Goal: Communication & Community: Answer question/provide support

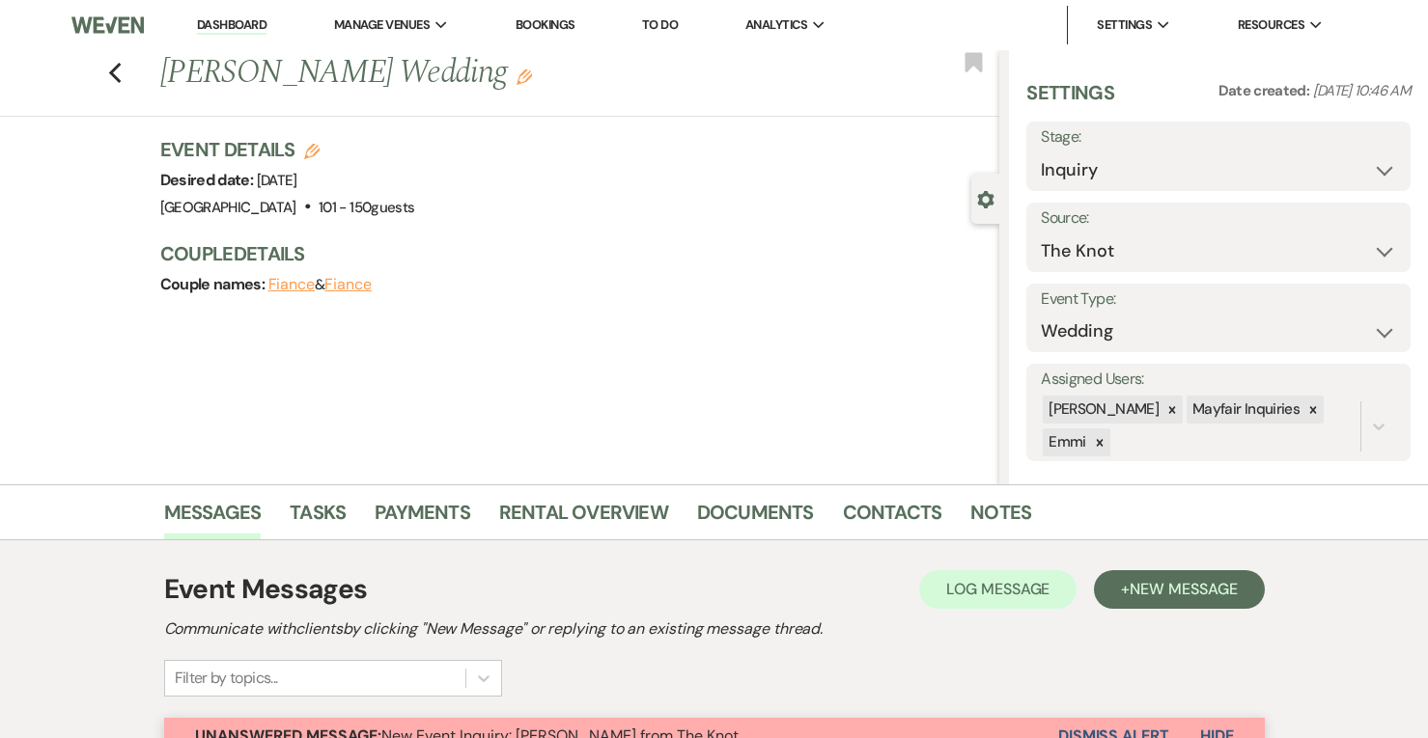
select select "2"
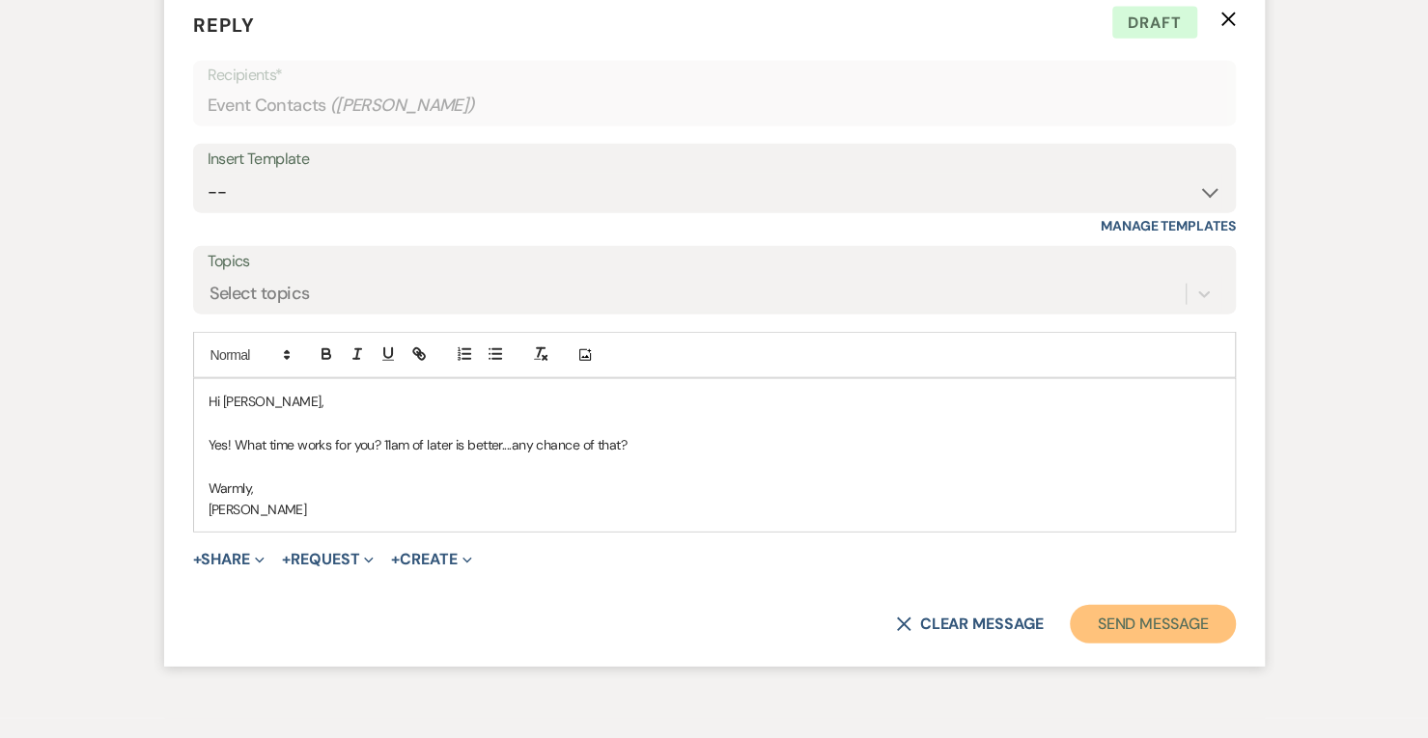
click at [1153, 632] on button "Send Message" at bounding box center [1152, 624] width 165 height 39
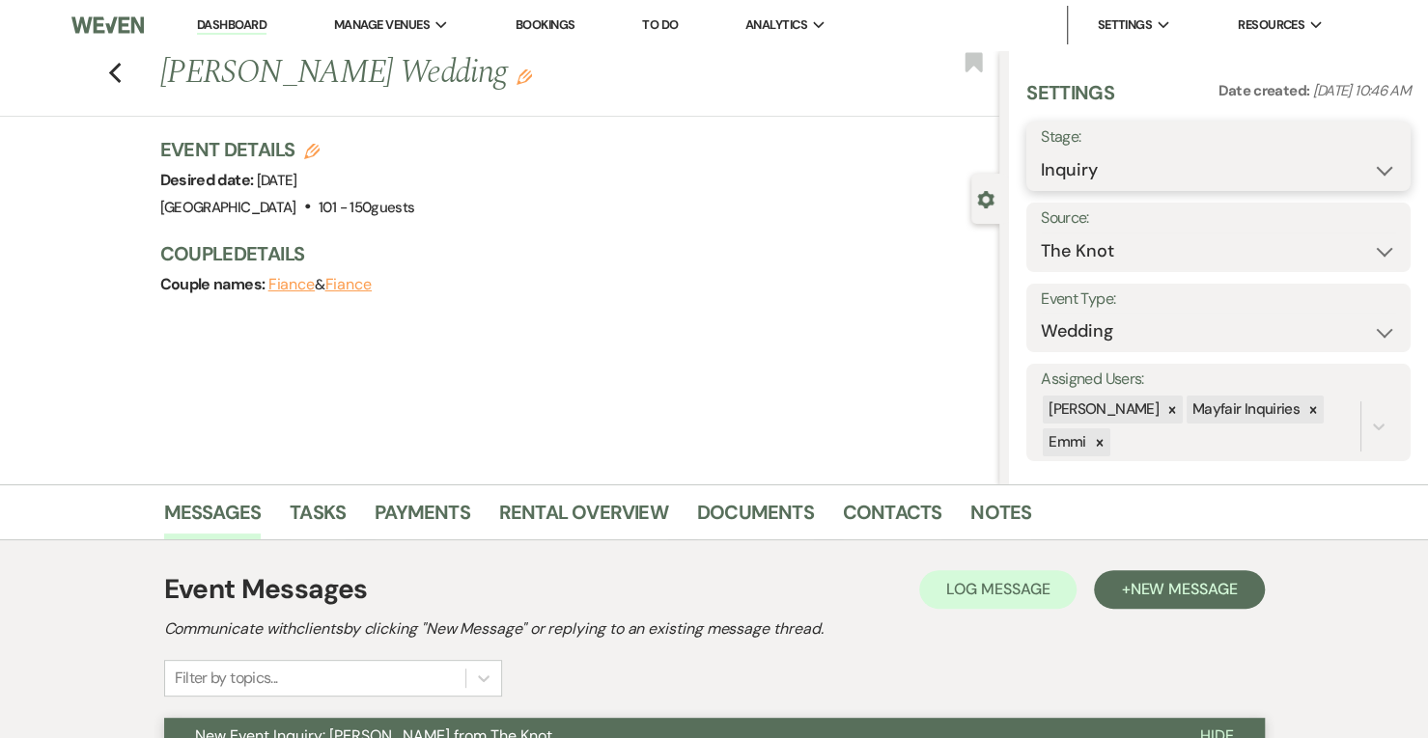
click at [1208, 161] on select "Inquiry Follow Up Tour Requested Tour Confirmed Toured Proposal Sent Booked Lost" at bounding box center [1218, 171] width 355 height 38
select select "2"
click at [1041, 152] on select "Inquiry Follow Up Tour Requested Tour Confirmed Toured Proposal Sent Booked Lost" at bounding box center [1218, 171] width 355 height 38
click at [1351, 154] on button "Save" at bounding box center [1370, 156] width 79 height 39
click at [123, 75] on icon "Previous" at bounding box center [115, 73] width 14 height 23
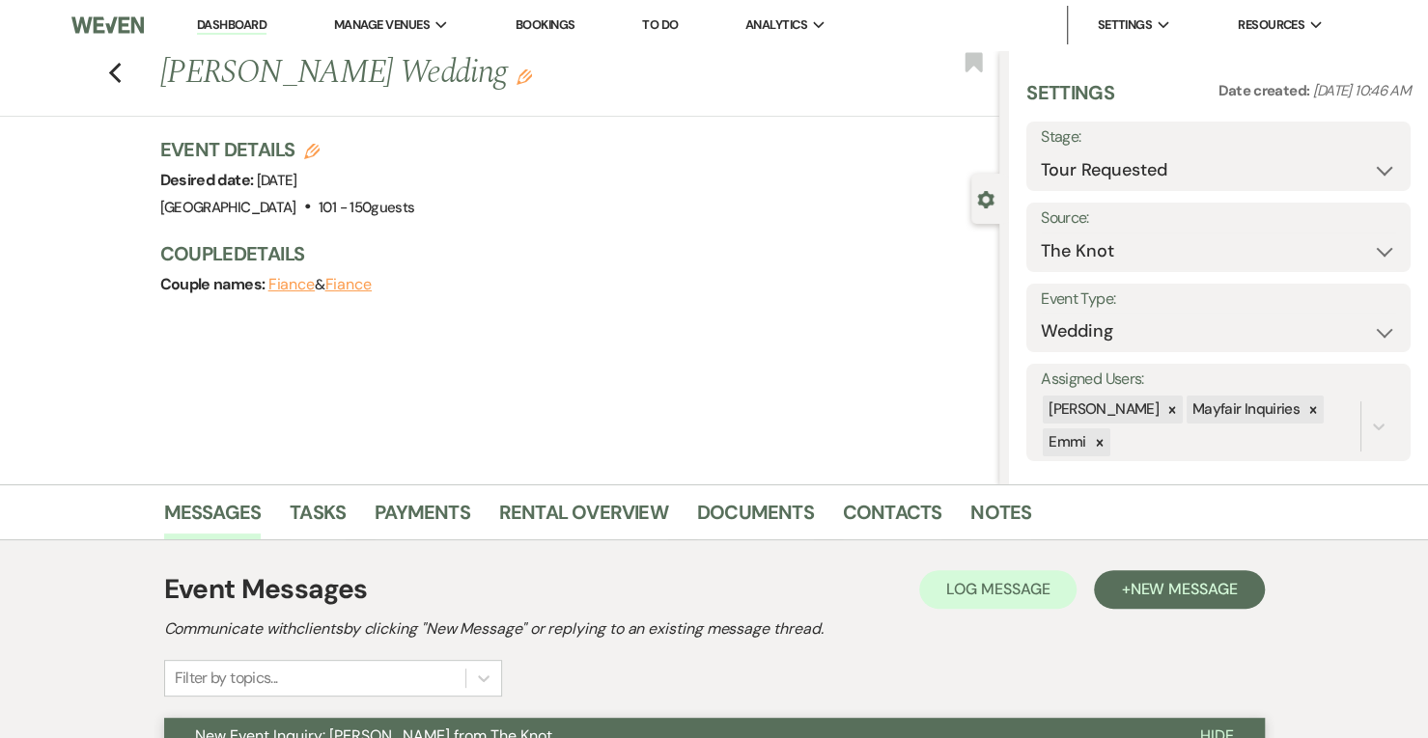
select select "2"
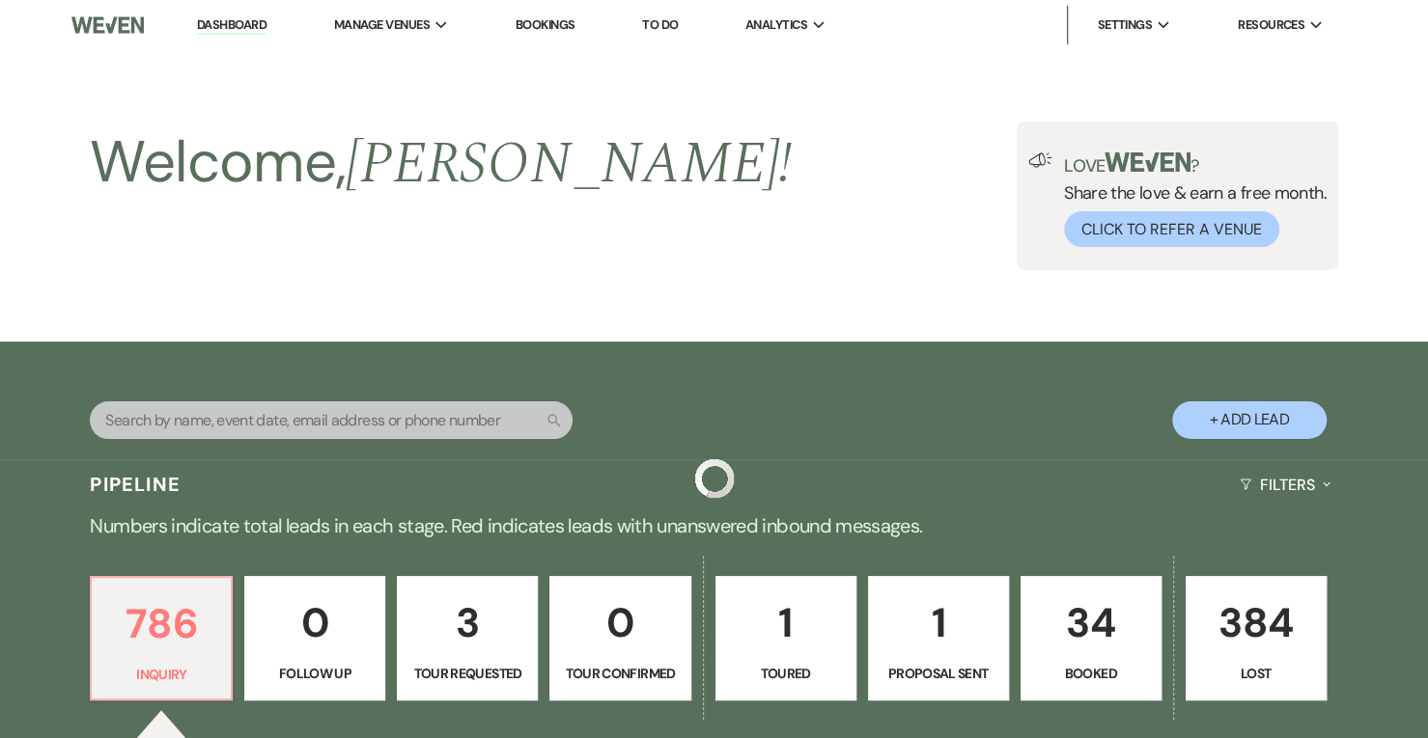
scroll to position [448, 0]
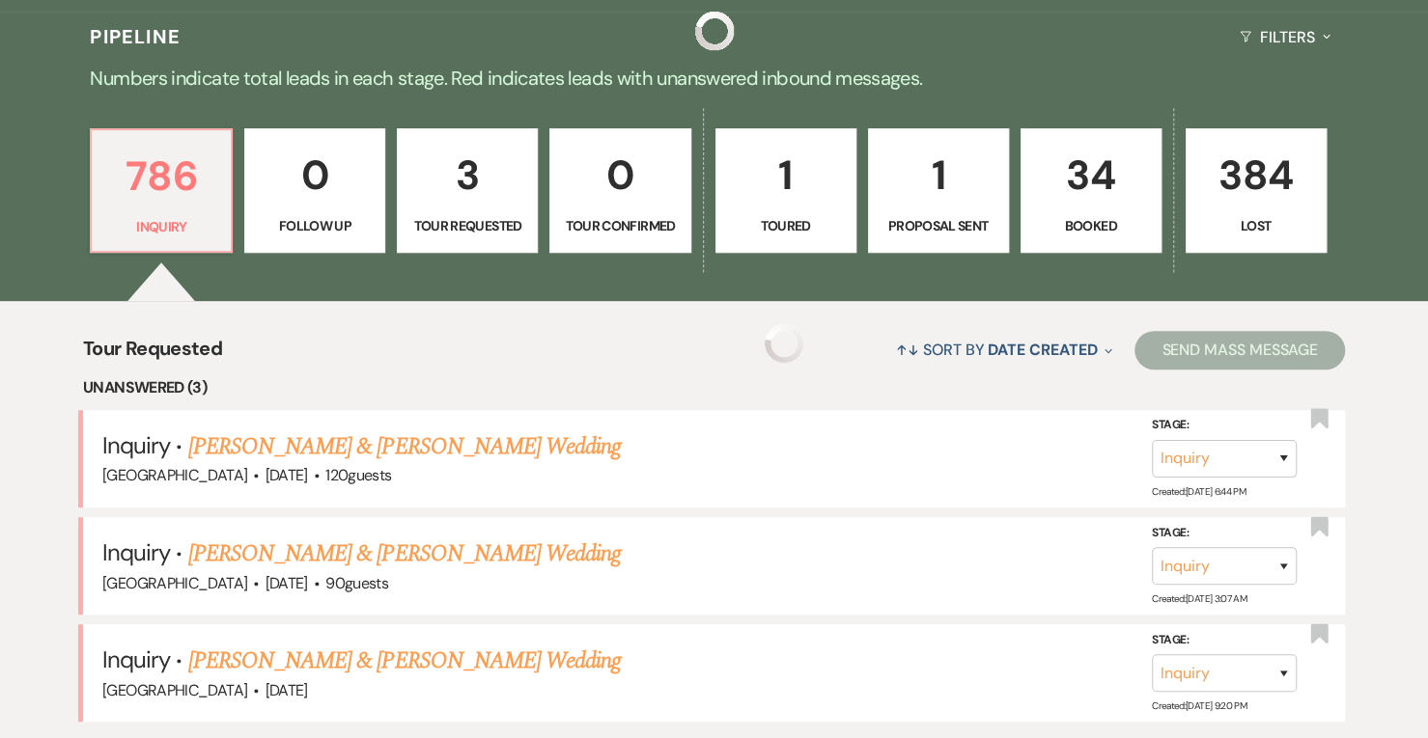
click at [124, 75] on p "Numbers indicate total leads in each stage. Red indicates leads with unanswered…" at bounding box center [714, 78] width 1390 height 31
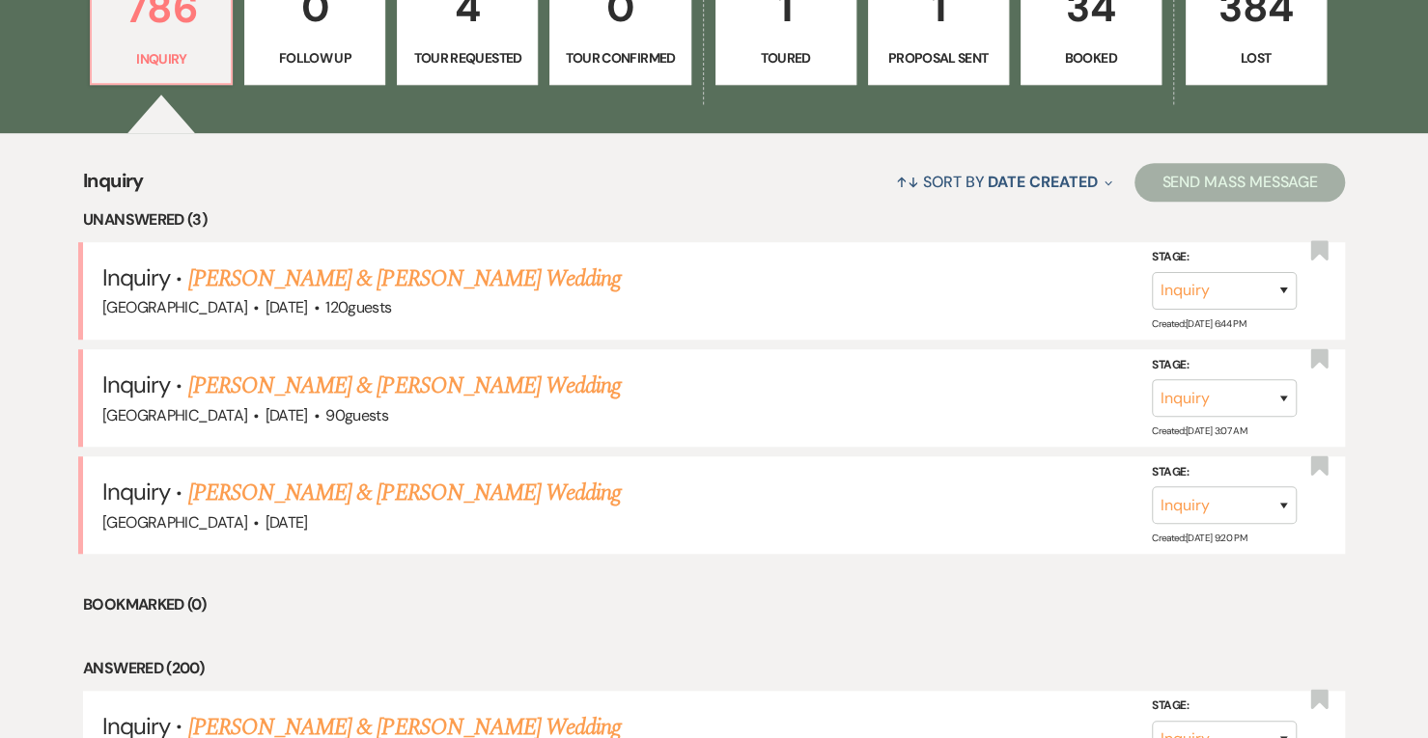
scroll to position [611, 0]
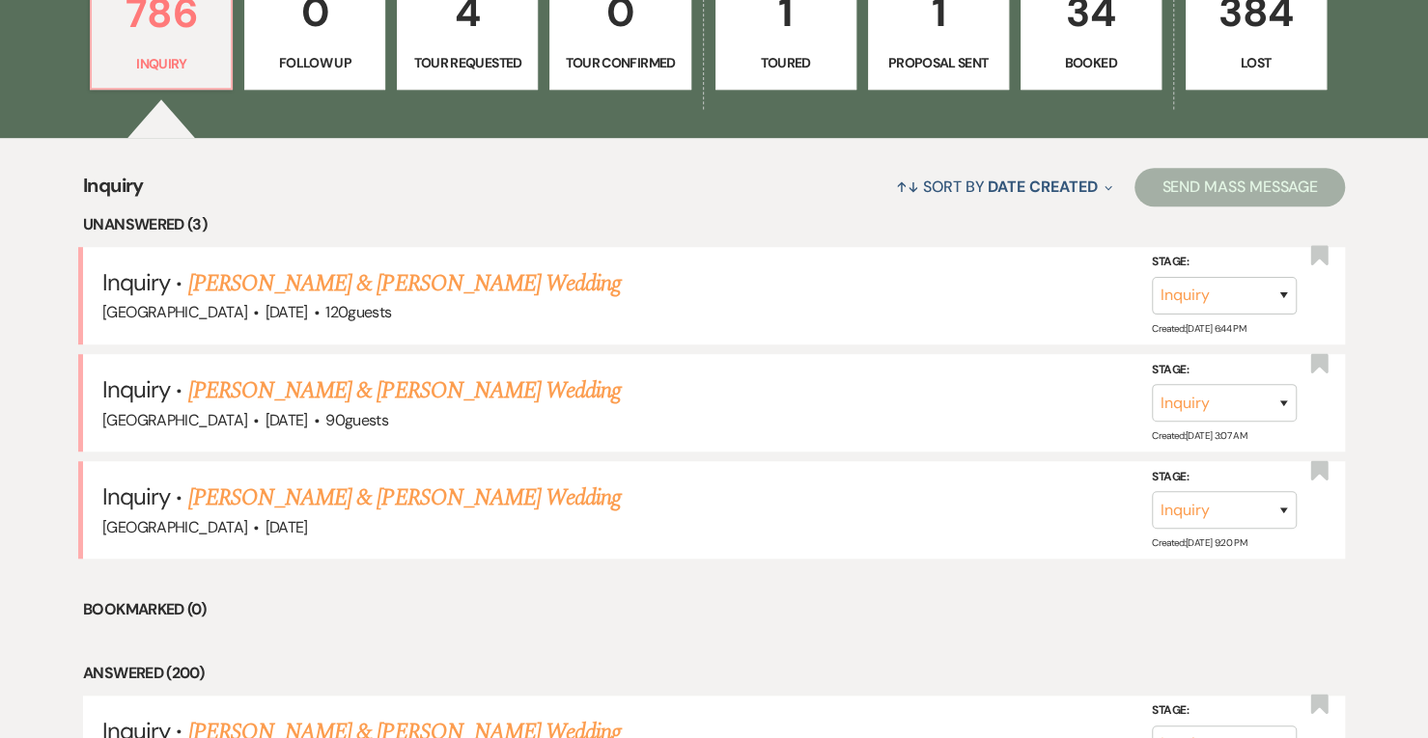
drag, startPoint x: 462, startPoint y: 266, endPoint x: 404, endPoint y: 298, distance: 66.1
click at [462, 266] on link "[PERSON_NAME] & [PERSON_NAME] Wedding" at bounding box center [404, 283] width 432 height 35
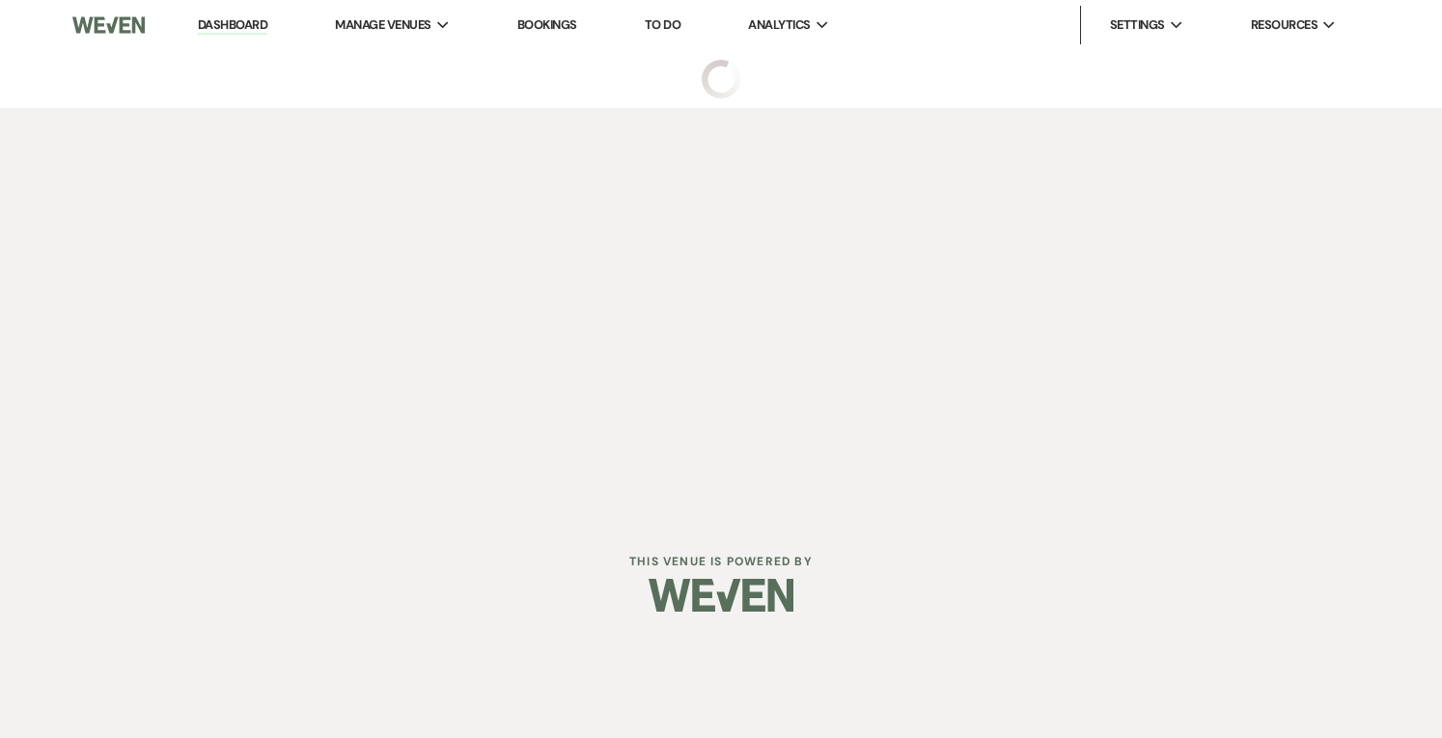
select select "5"
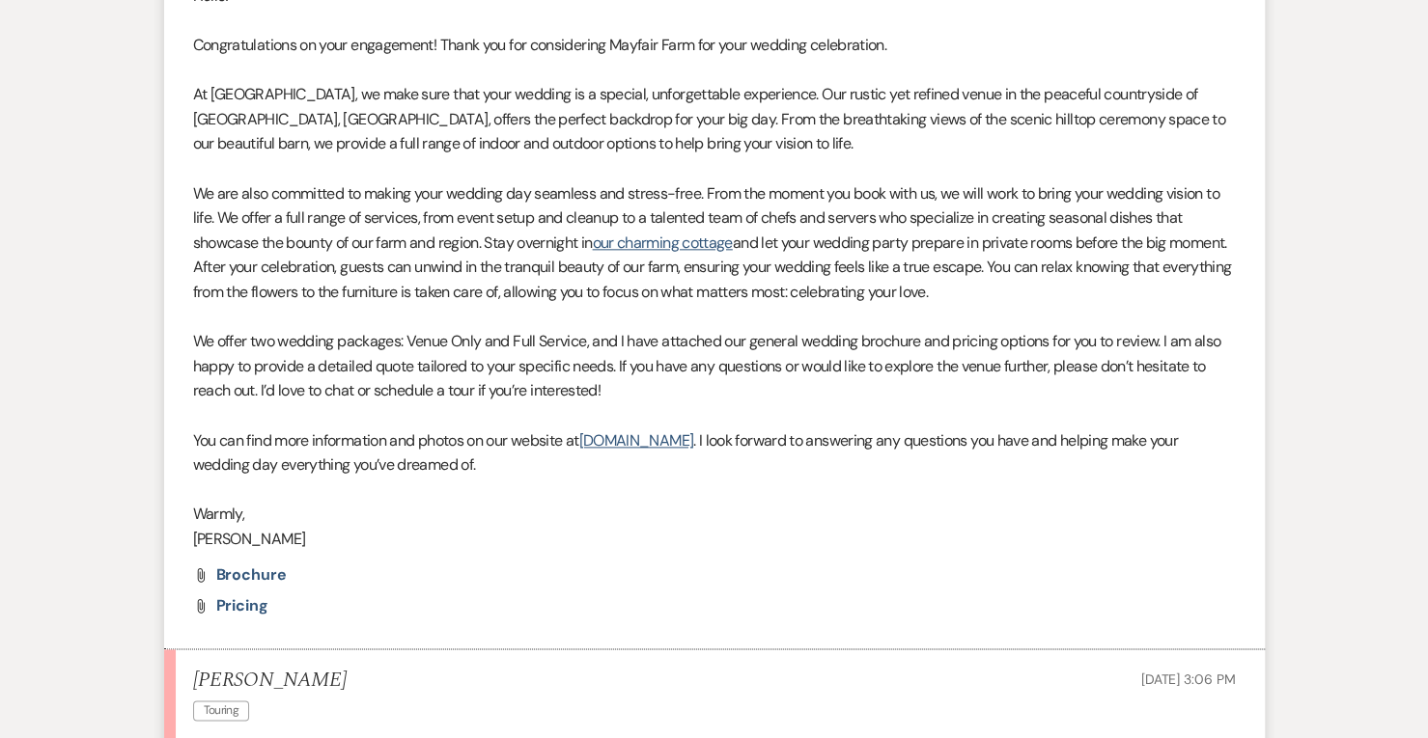
scroll to position [1578, 0]
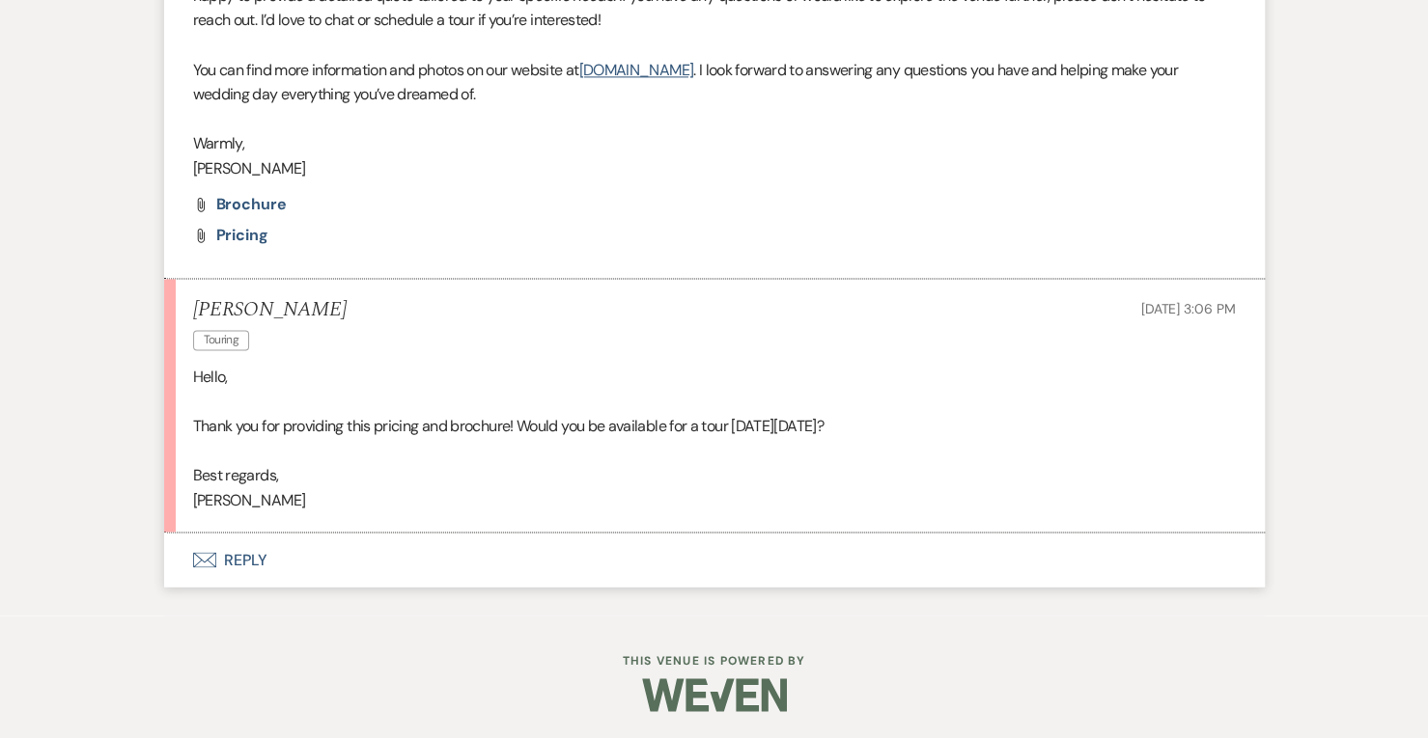
click at [238, 563] on button "Envelope Reply" at bounding box center [714, 560] width 1100 height 54
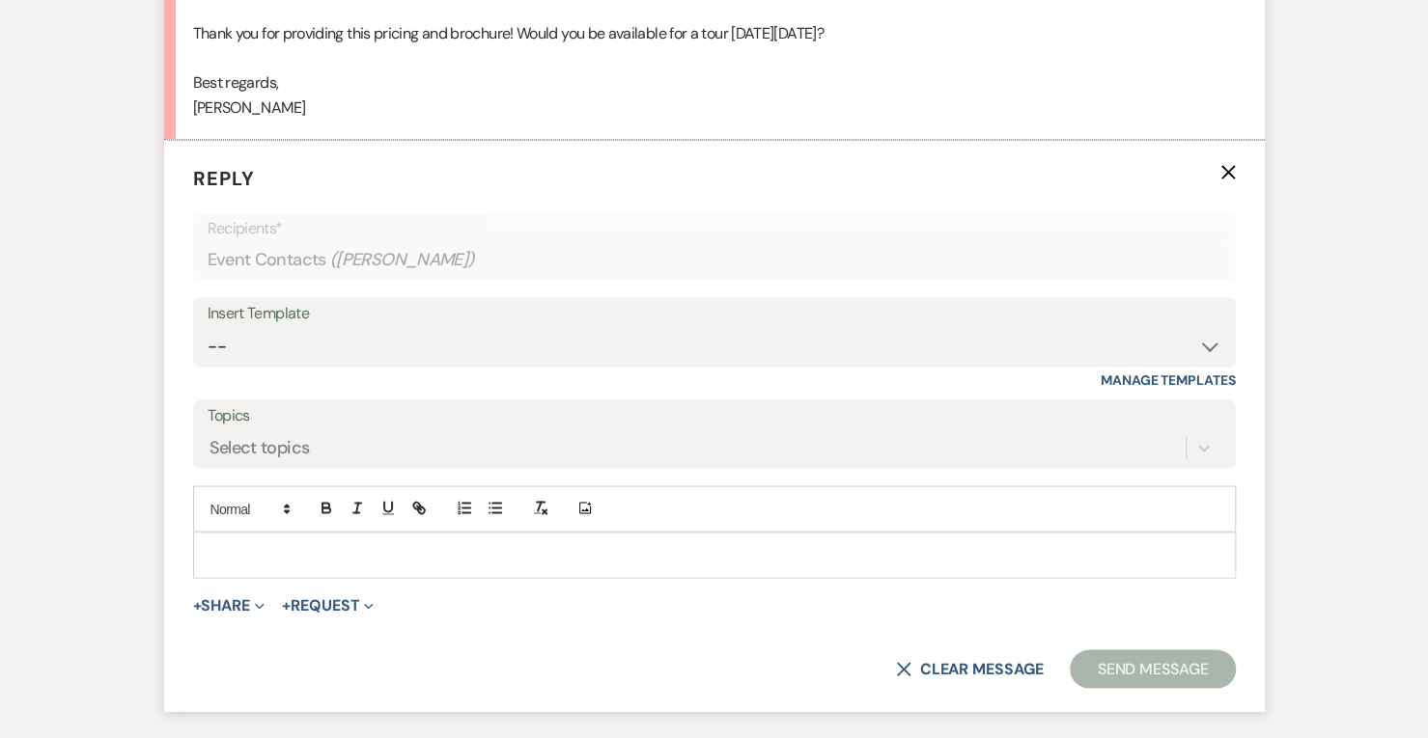
scroll to position [2025, 0]
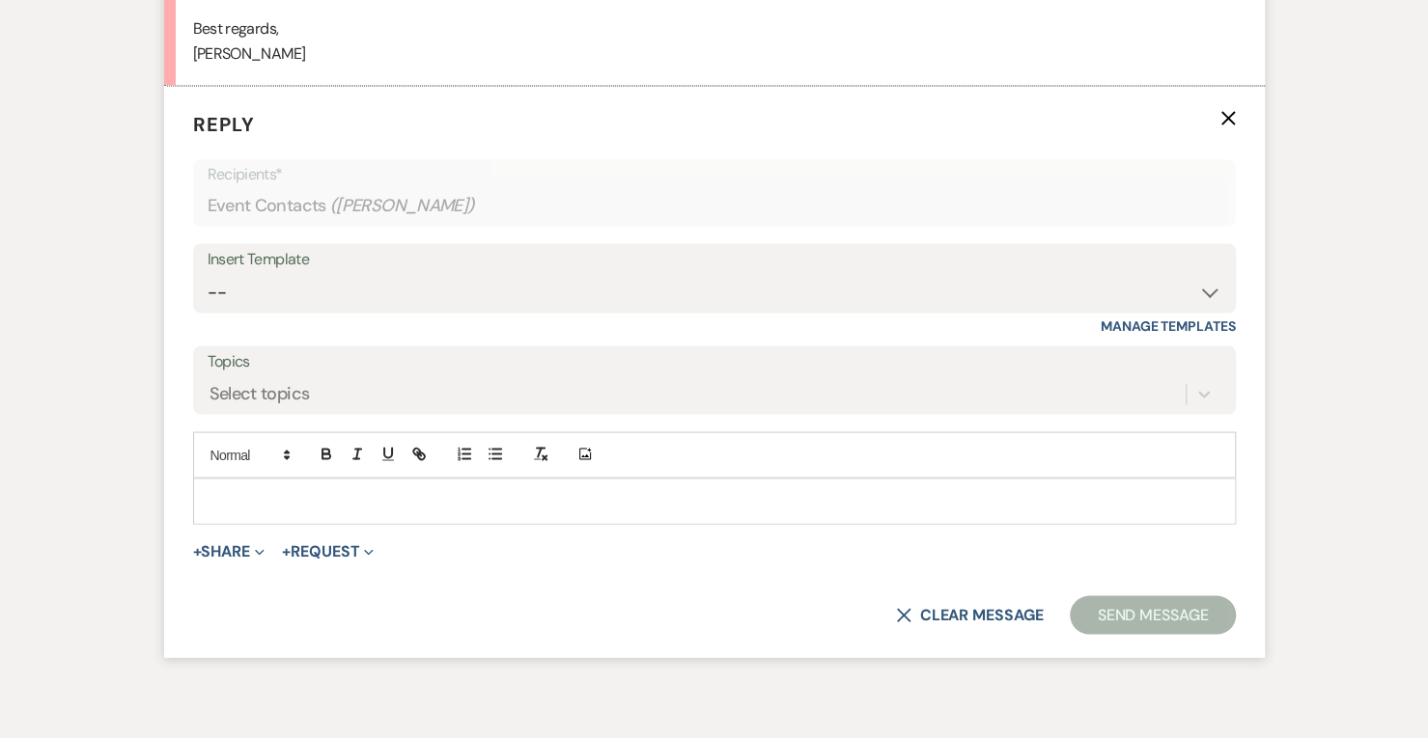
click at [384, 497] on p at bounding box center [715, 500] width 1012 height 21
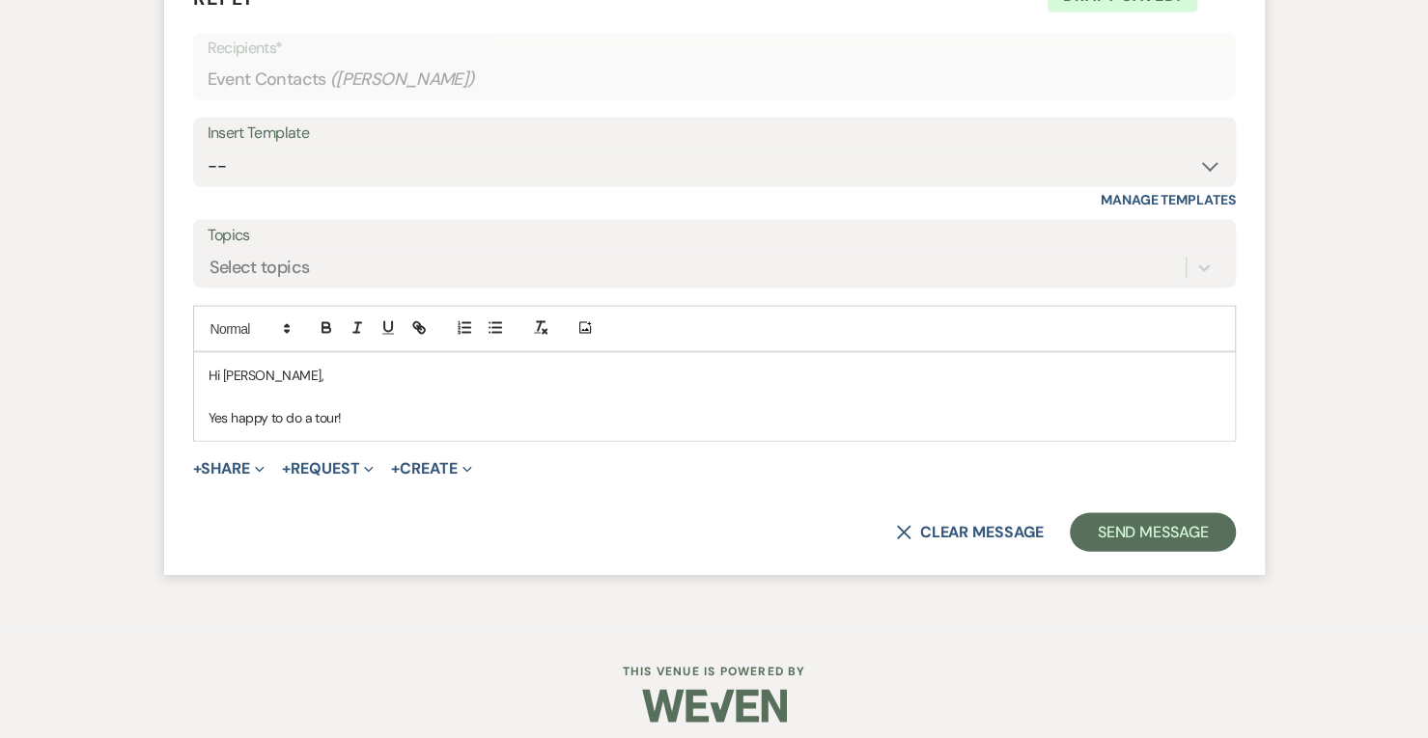
scroll to position [2153, 0]
click at [226, 414] on p "Yes happy to do a tour!" at bounding box center [715, 415] width 1012 height 21
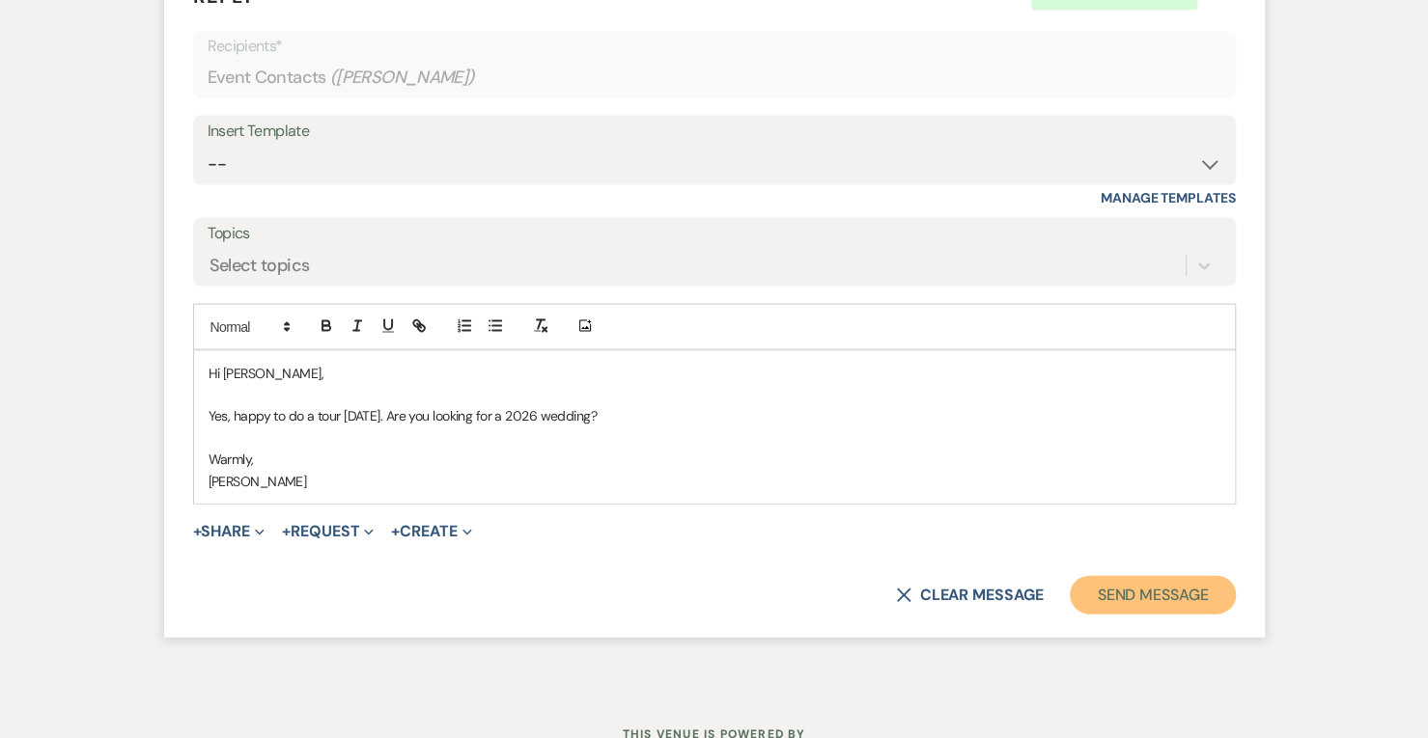
click at [1127, 599] on button "Send Message" at bounding box center [1152, 595] width 165 height 39
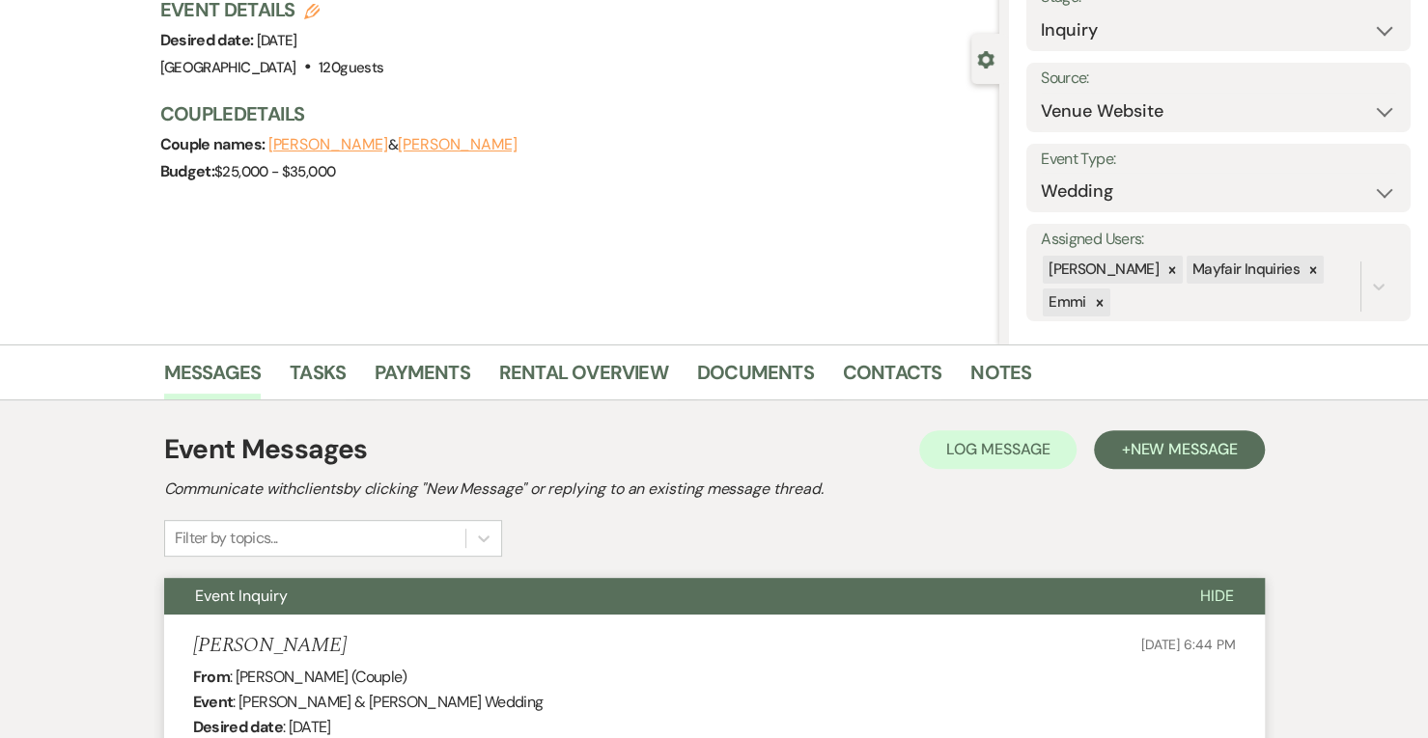
scroll to position [0, 0]
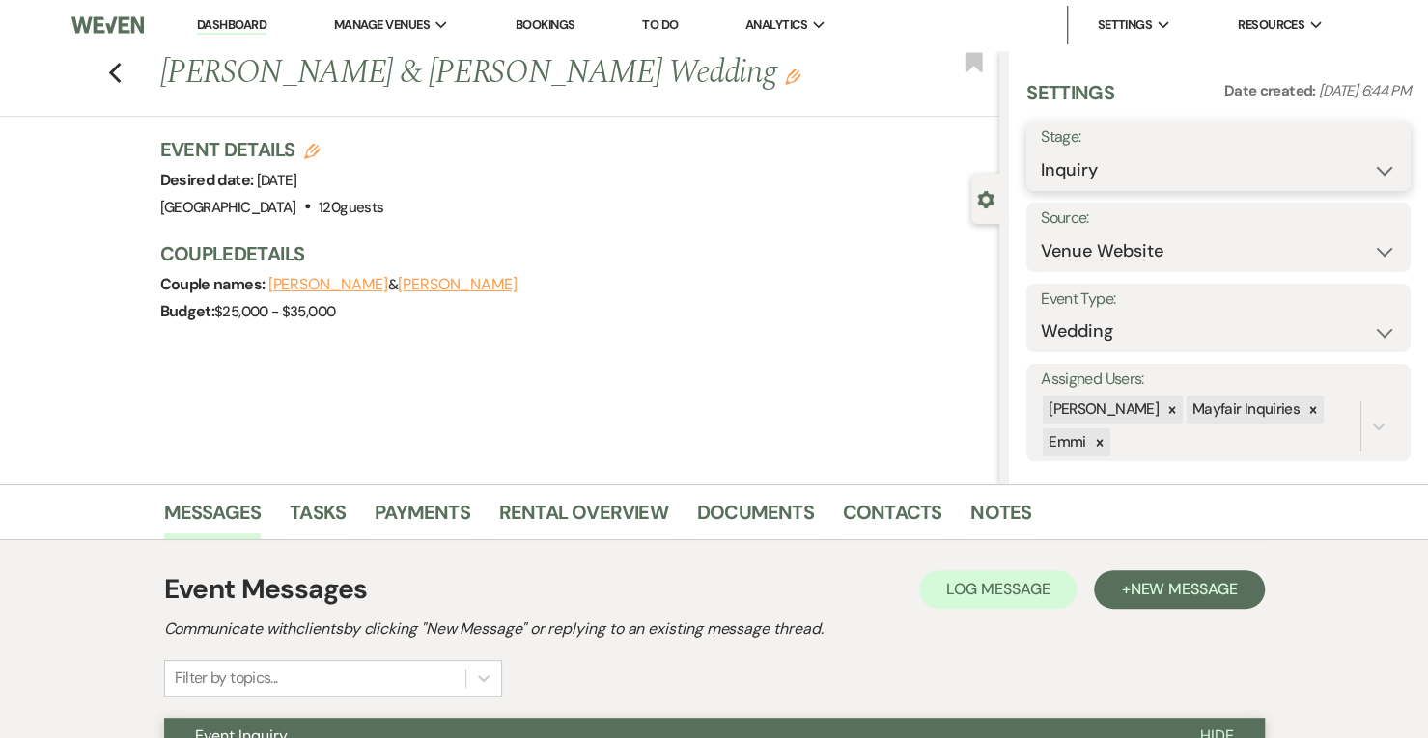
click at [1075, 169] on select "Inquiry Follow Up Tour Requested Tour Confirmed Toured Proposal Sent Booked Lost" at bounding box center [1218, 171] width 355 height 38
select select "2"
click at [1041, 152] on select "Inquiry Follow Up Tour Requested Tour Confirmed Toured Proposal Sent Booked Lost" at bounding box center [1218, 171] width 355 height 38
click at [1355, 158] on button "Save" at bounding box center [1370, 156] width 79 height 39
click at [226, 24] on link "Dashboard" at bounding box center [232, 25] width 70 height 18
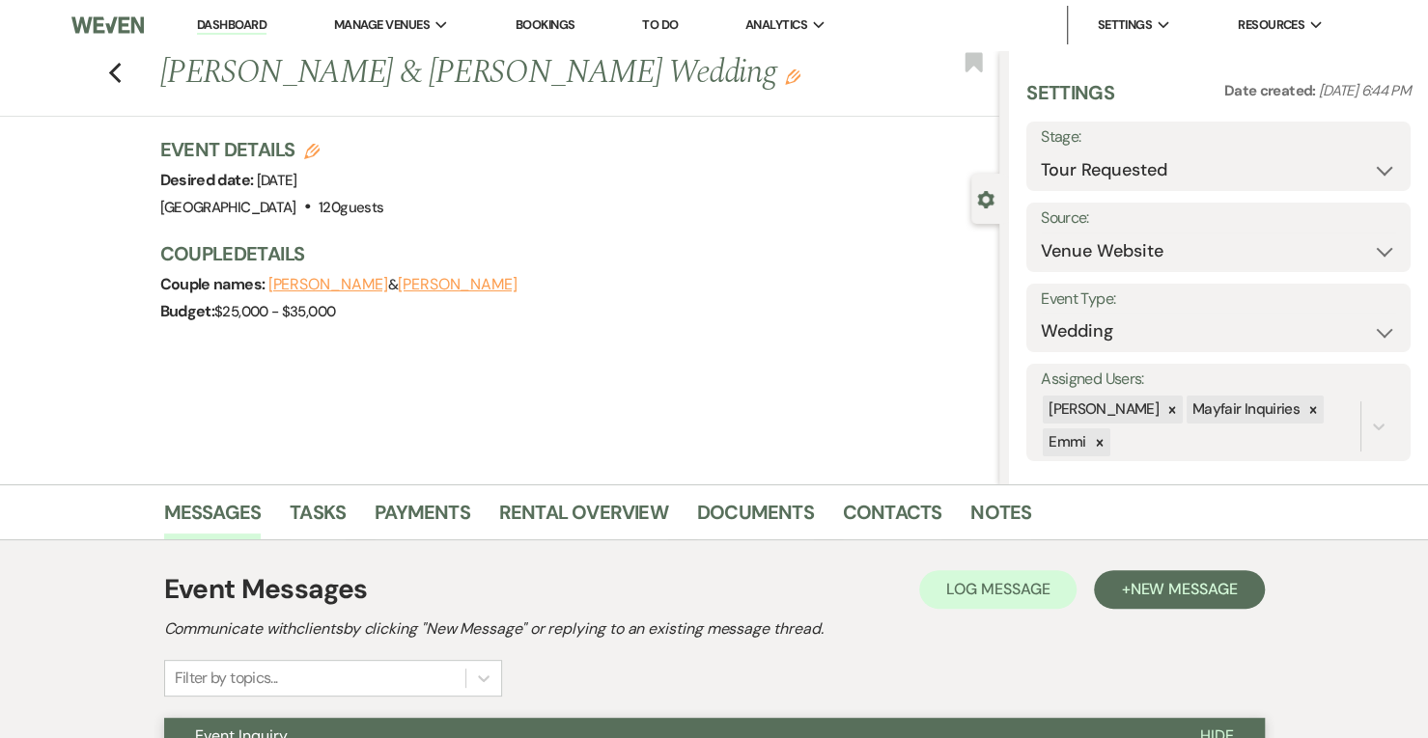
select select "2"
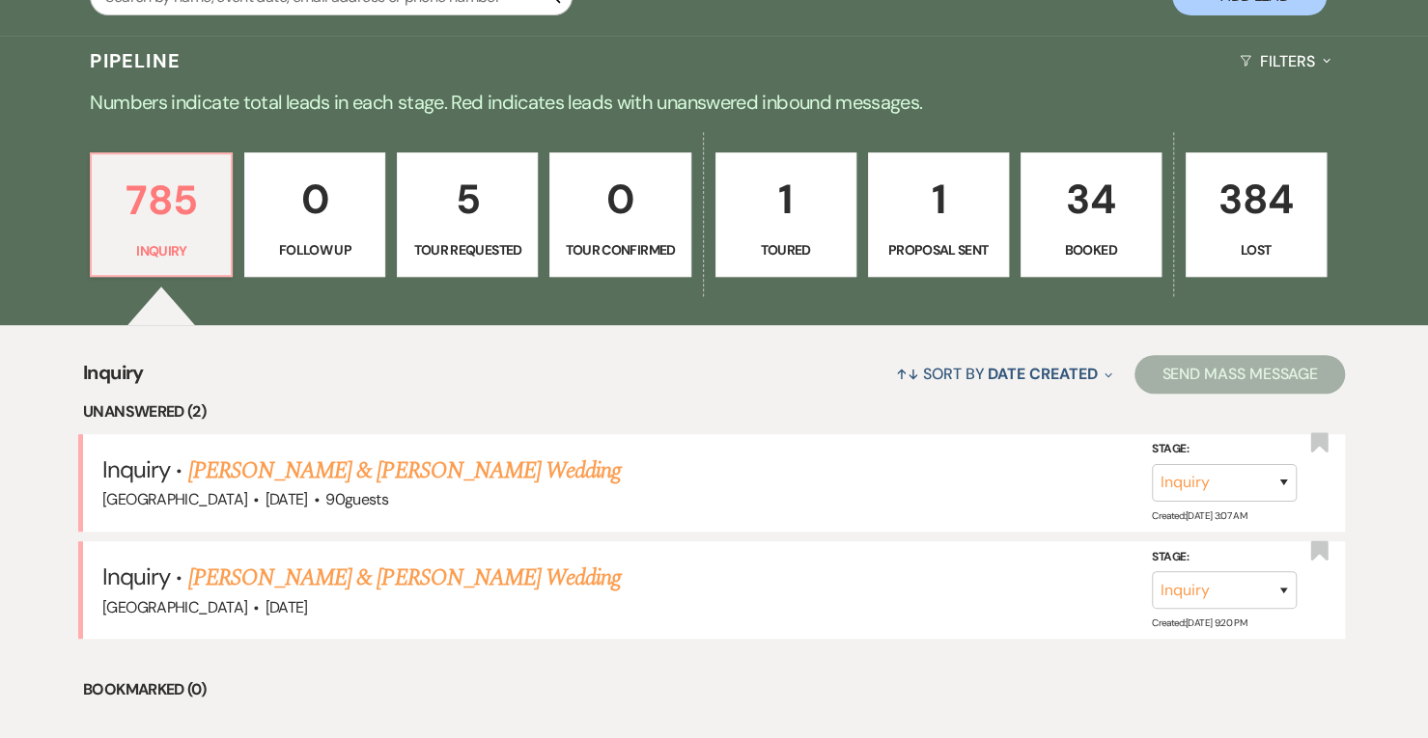
scroll to position [431, 0]
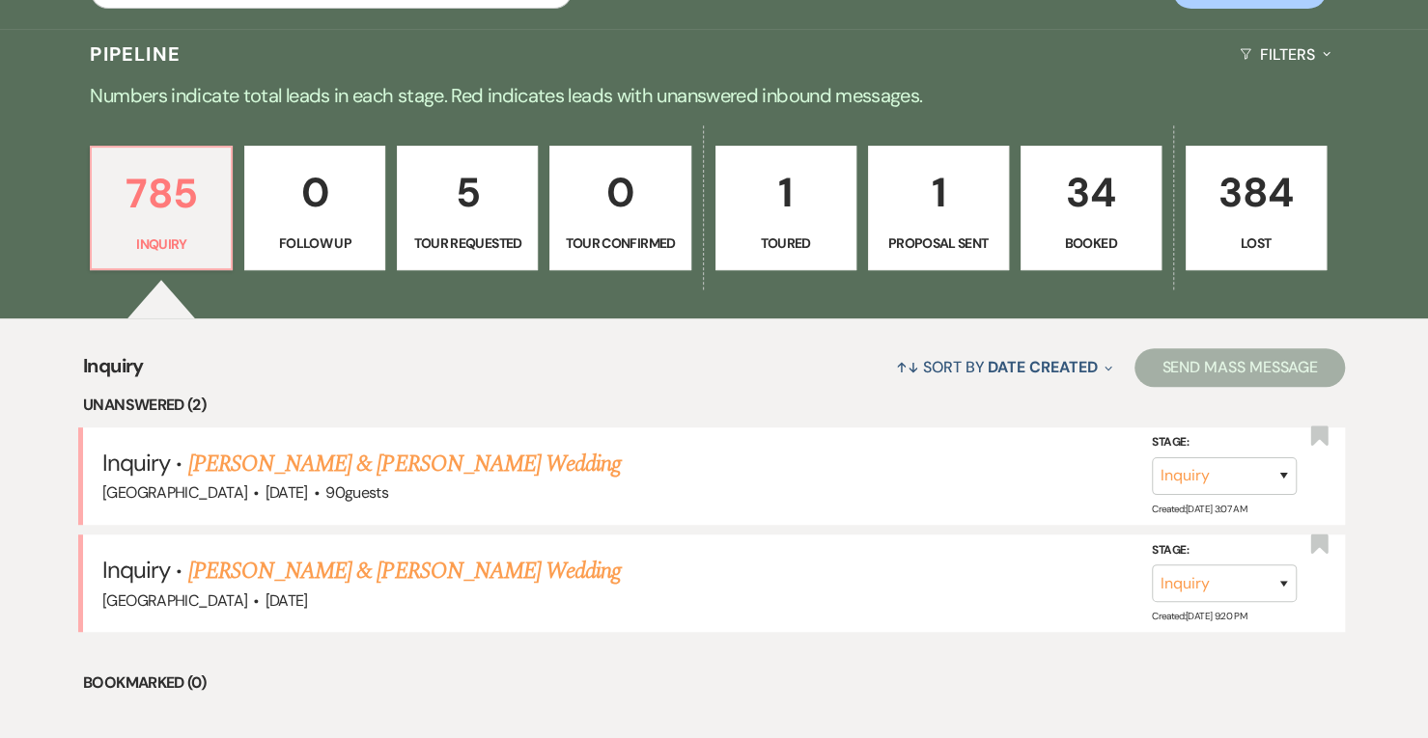
click at [348, 441] on li "Inquiry · [PERSON_NAME] & [PERSON_NAME] Wedding [GEOGRAPHIC_DATA] · [DATE] · 90…" at bounding box center [714, 476] width 1262 height 97
click at [515, 471] on link "[PERSON_NAME] & [PERSON_NAME] Wedding" at bounding box center [404, 464] width 432 height 35
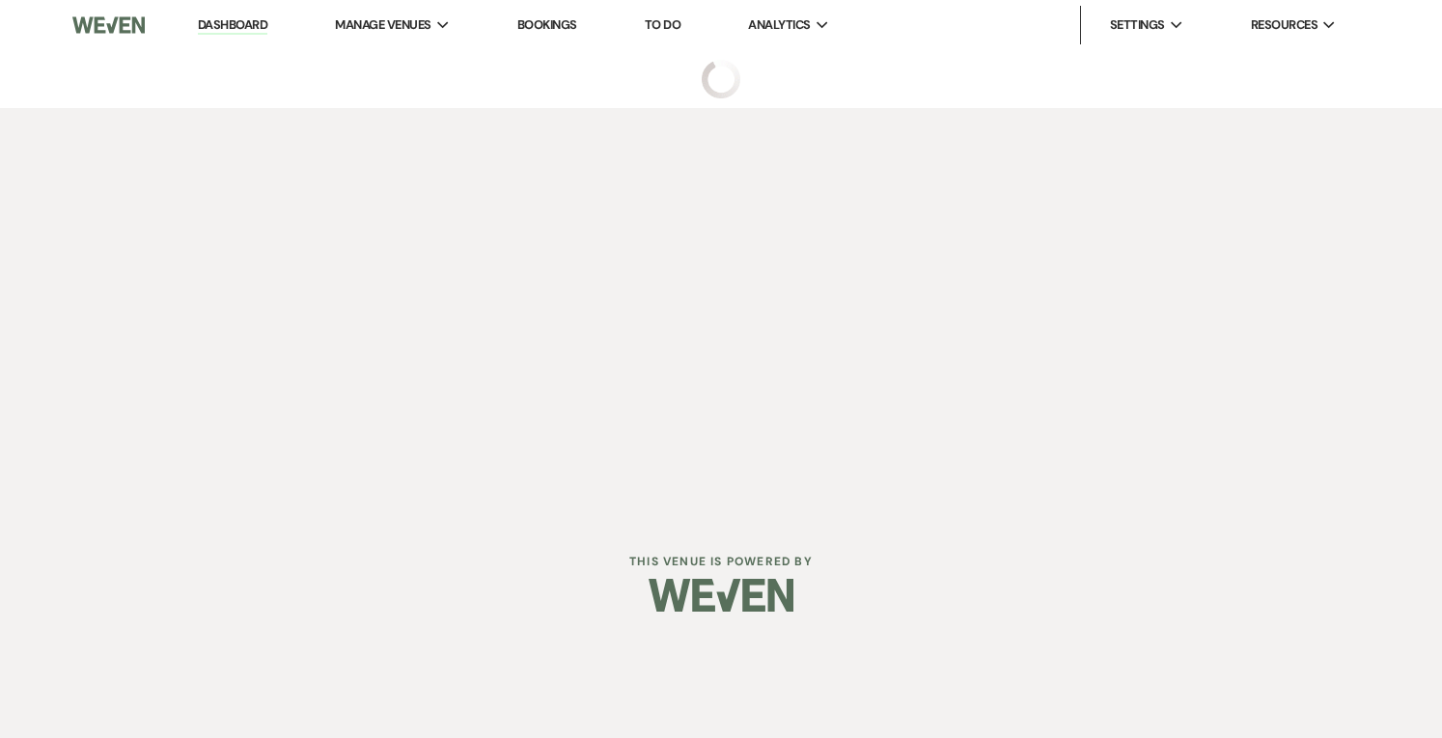
select select "5"
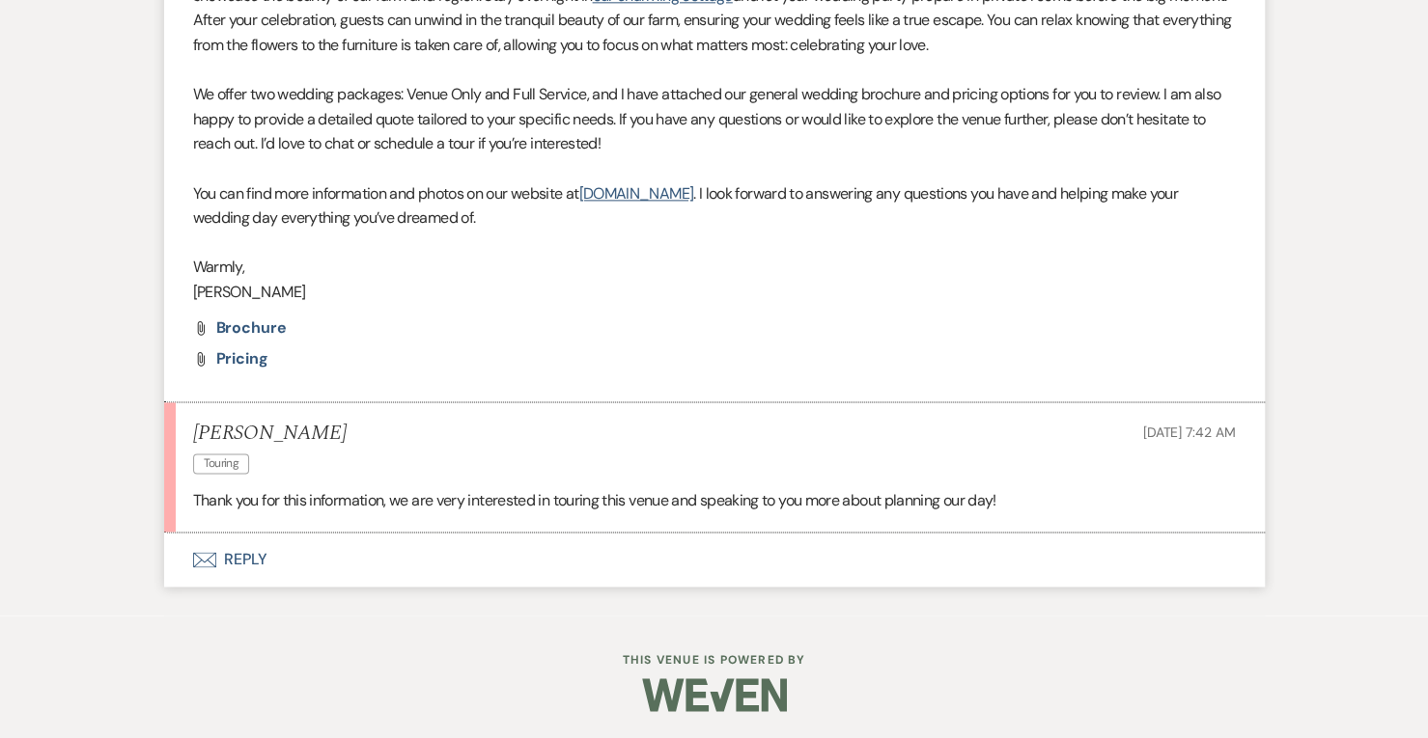
scroll to position [1454, 0]
click at [293, 555] on button "Envelope Reply" at bounding box center [714, 561] width 1100 height 54
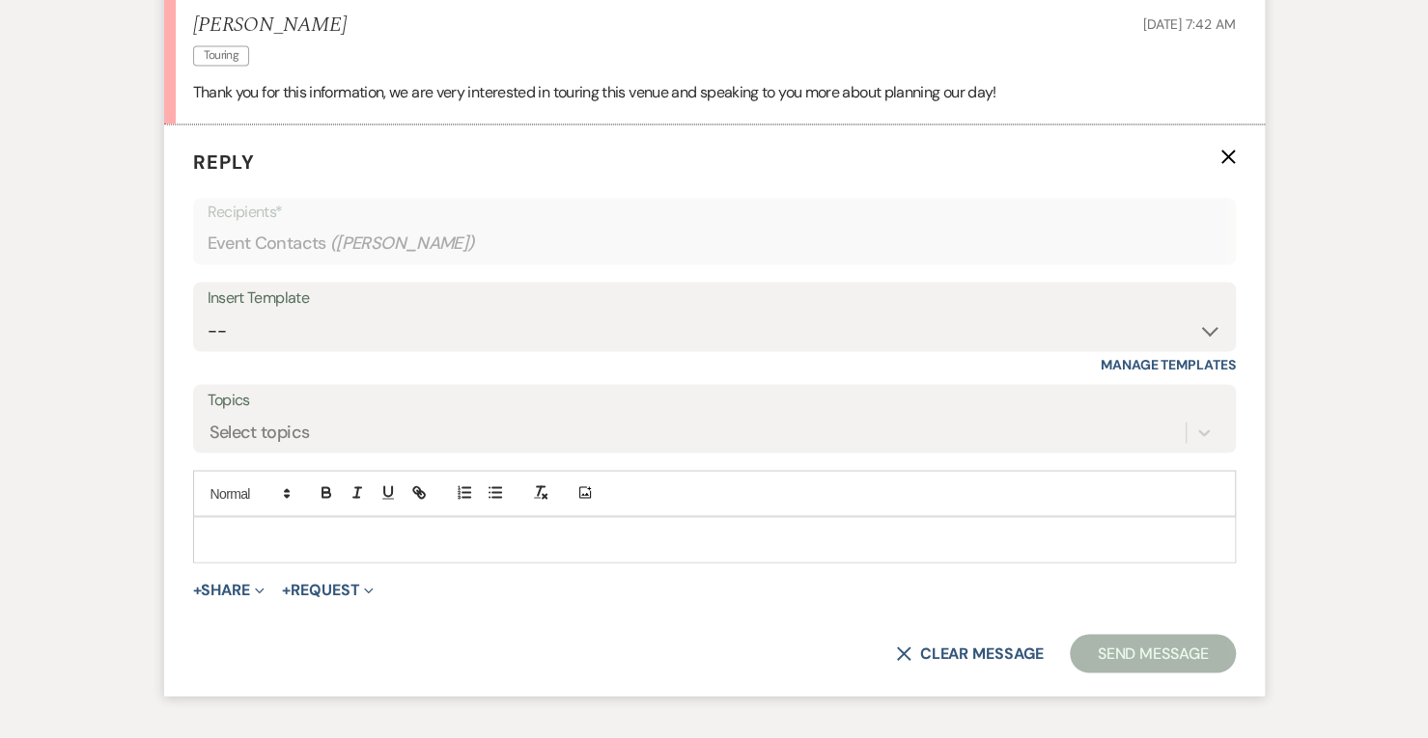
scroll to position [1902, 0]
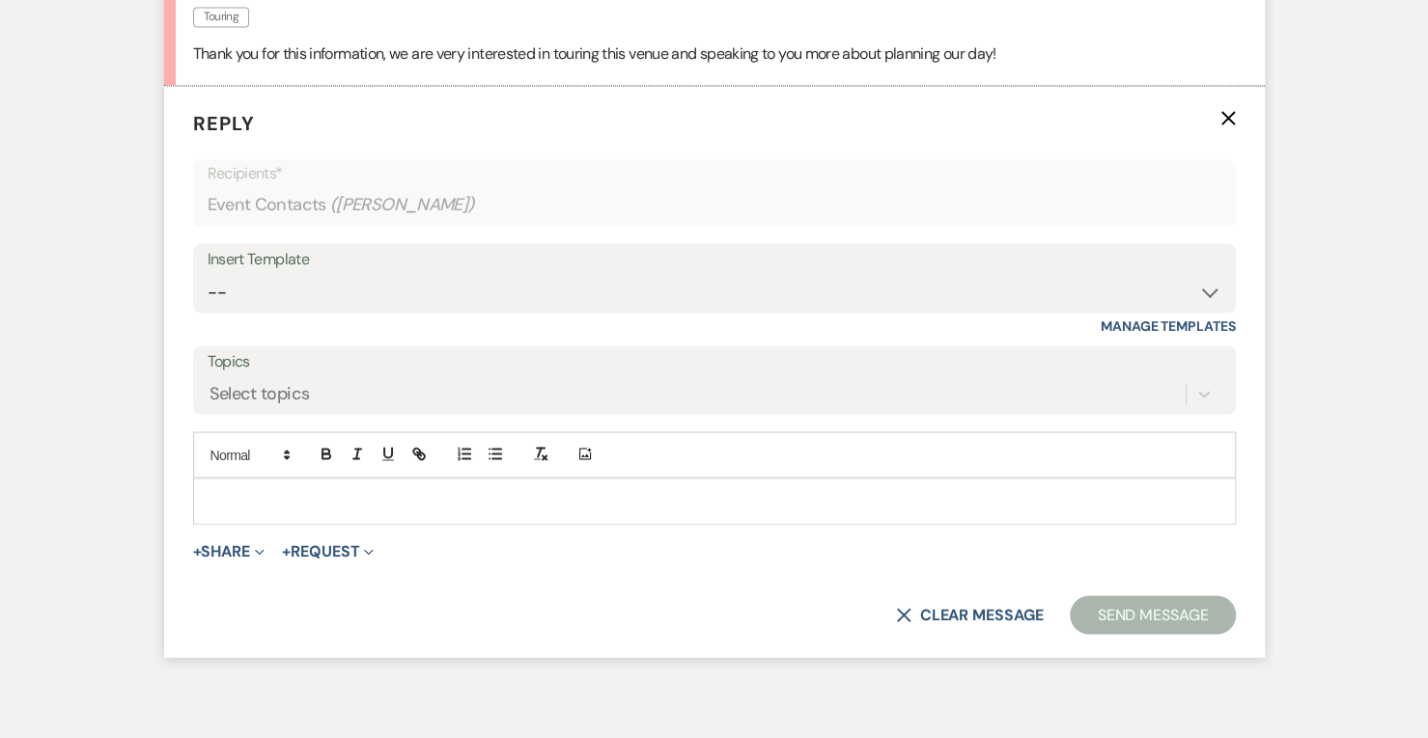
click at [341, 503] on p at bounding box center [715, 500] width 1012 height 21
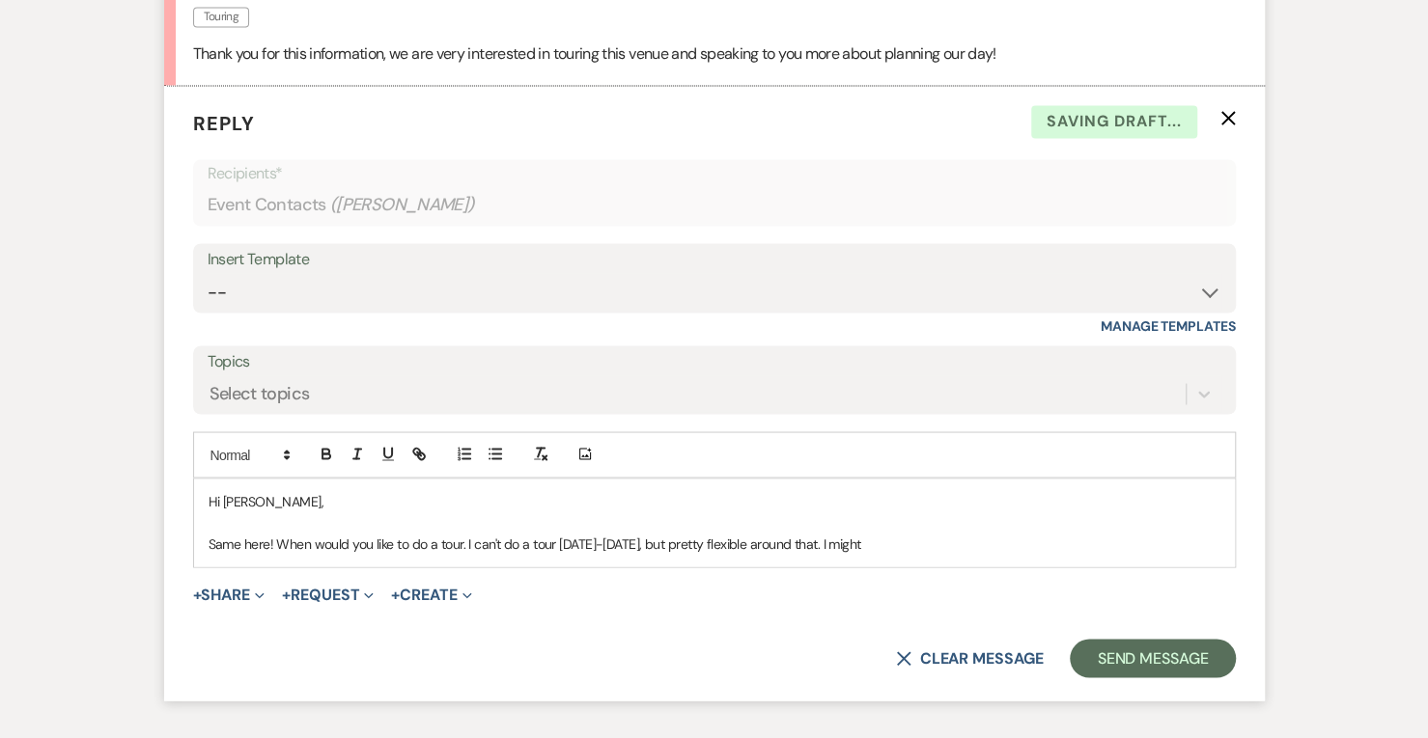
click at [471, 536] on p "Same here! When would you like to do a tour. I can't do a tour [DATE]-[DATE], b…" at bounding box center [715, 543] width 1012 height 21
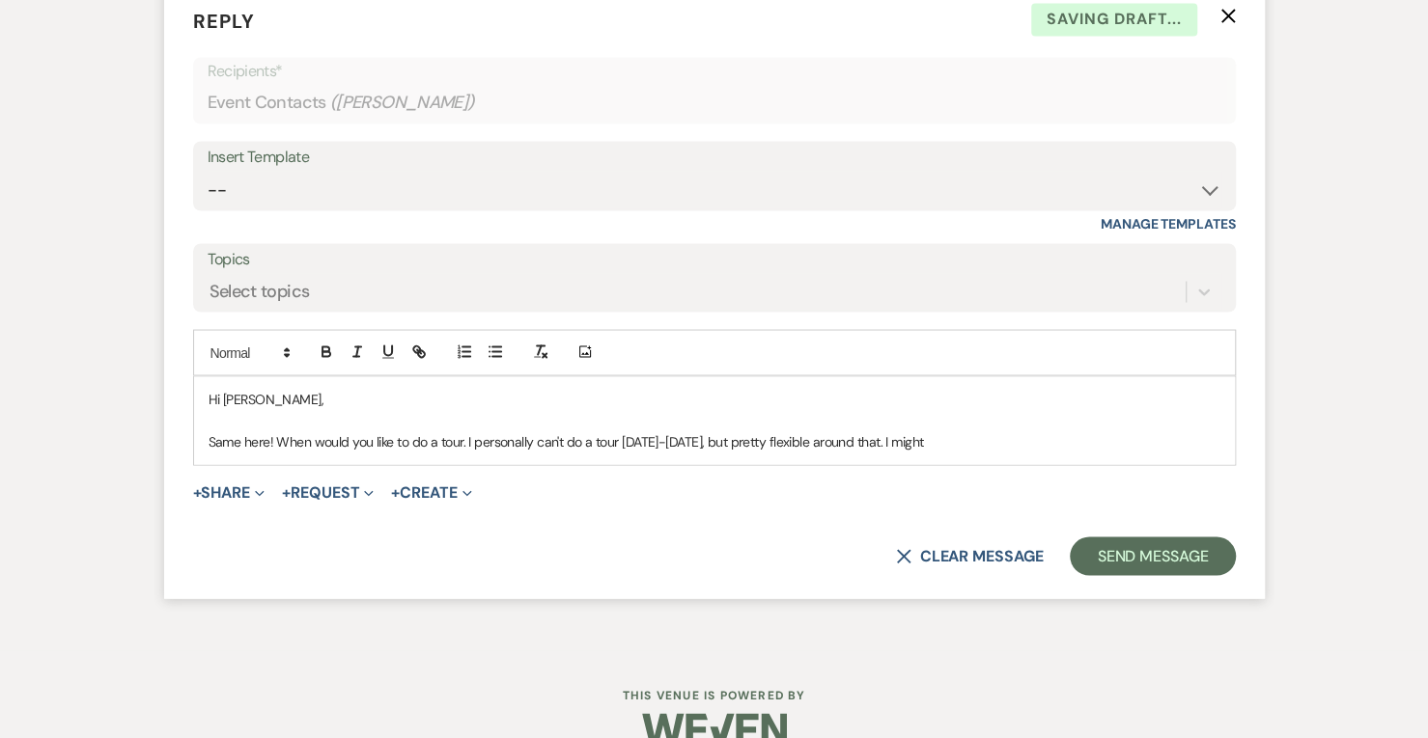
scroll to position [2006, 0]
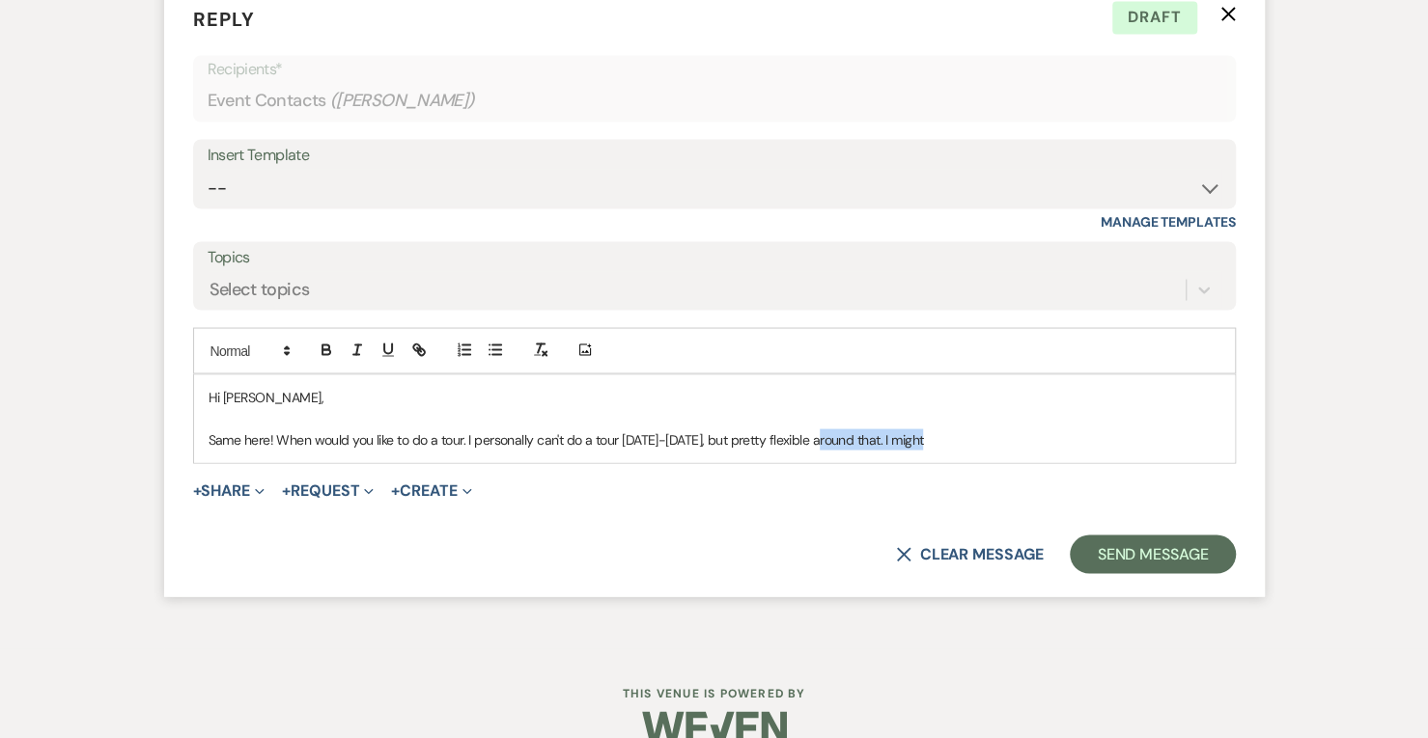
drag, startPoint x: 940, startPoint y: 443, endPoint x: 819, endPoint y: 435, distance: 121.9
click at [819, 435] on p "Same here! When would you like to do a tour. I personally can't do a tour [DATE…" at bounding box center [715, 439] width 1012 height 21
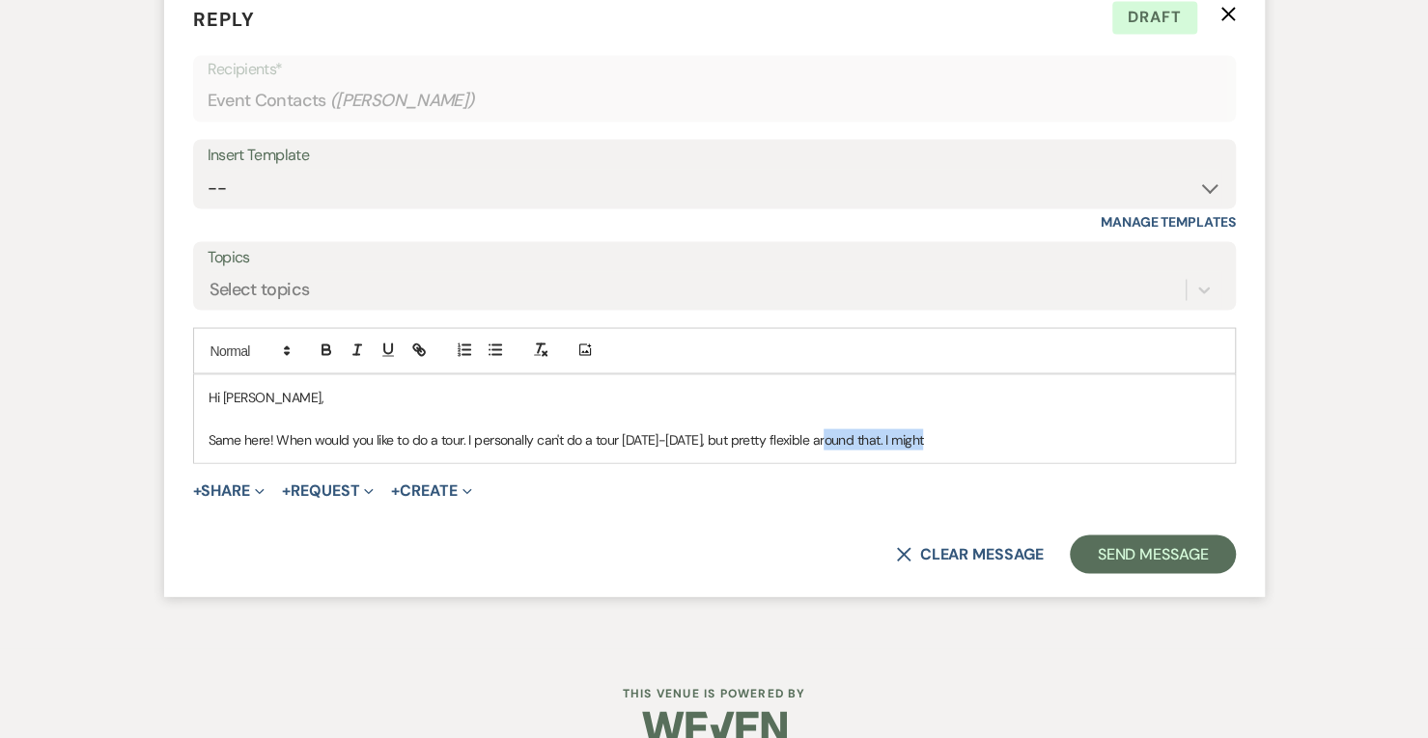
drag, startPoint x: 951, startPoint y: 431, endPoint x: 822, endPoint y: 429, distance: 128.4
click at [822, 429] on p "Same here! When would you like to do a tour. I personally can't do a tour [DATE…" at bounding box center [715, 439] width 1012 height 21
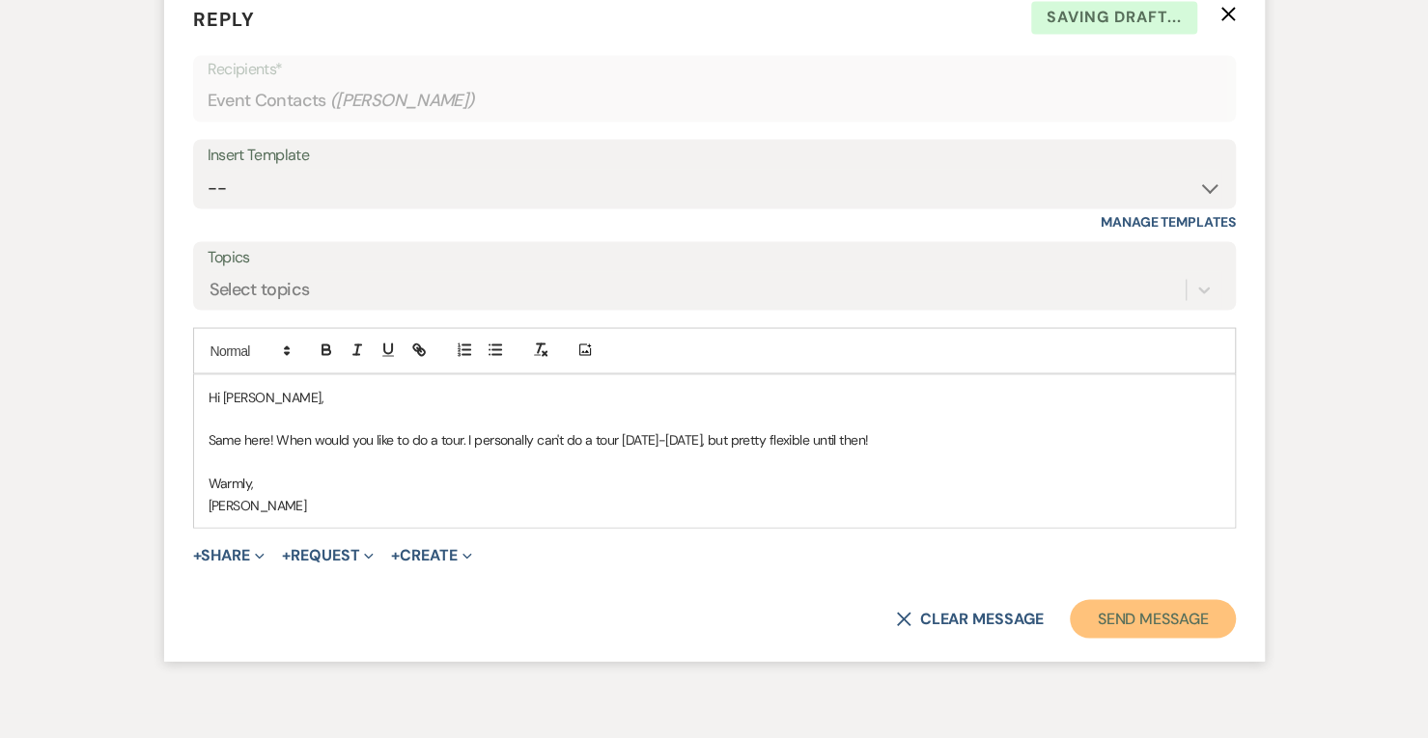
click at [1151, 617] on button "Send Message" at bounding box center [1152, 618] width 165 height 39
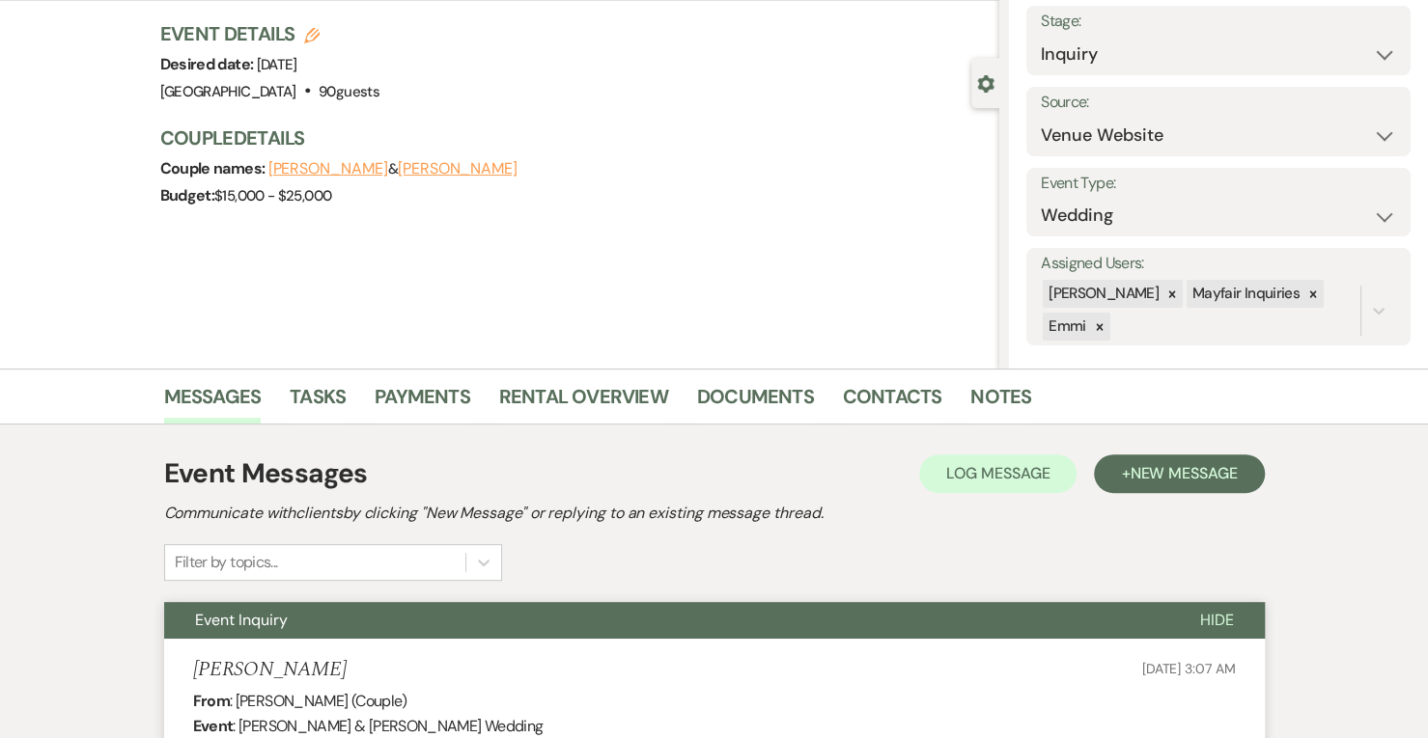
scroll to position [0, 0]
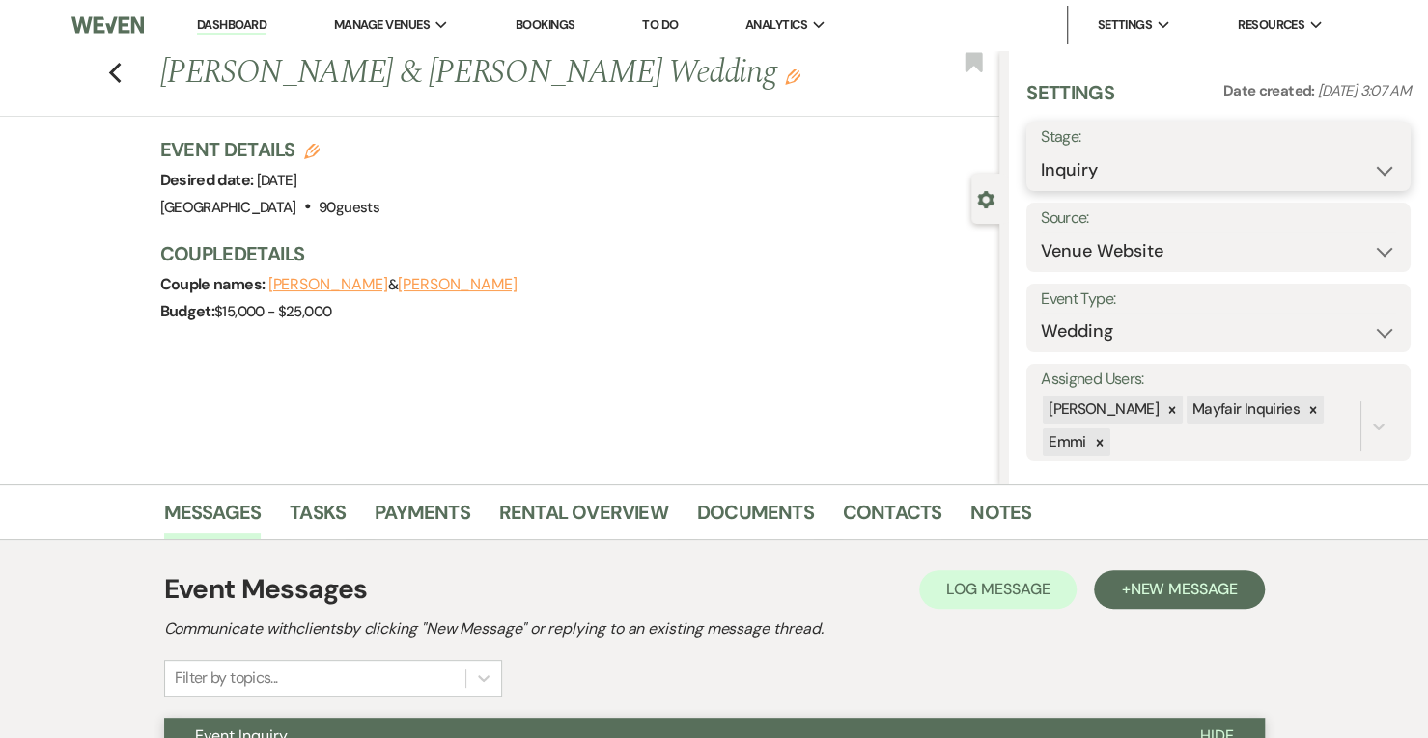
click at [1114, 171] on select "Inquiry Follow Up Tour Requested Tour Confirmed Toured Proposal Sent Booked Lost" at bounding box center [1218, 171] width 355 height 38
select select "2"
click at [1041, 152] on select "Inquiry Follow Up Tour Requested Tour Confirmed Toured Proposal Sent Booked Lost" at bounding box center [1218, 171] width 355 height 38
click at [1343, 146] on button "Save" at bounding box center [1370, 156] width 79 height 39
click at [208, 24] on link "Dashboard" at bounding box center [232, 25] width 70 height 18
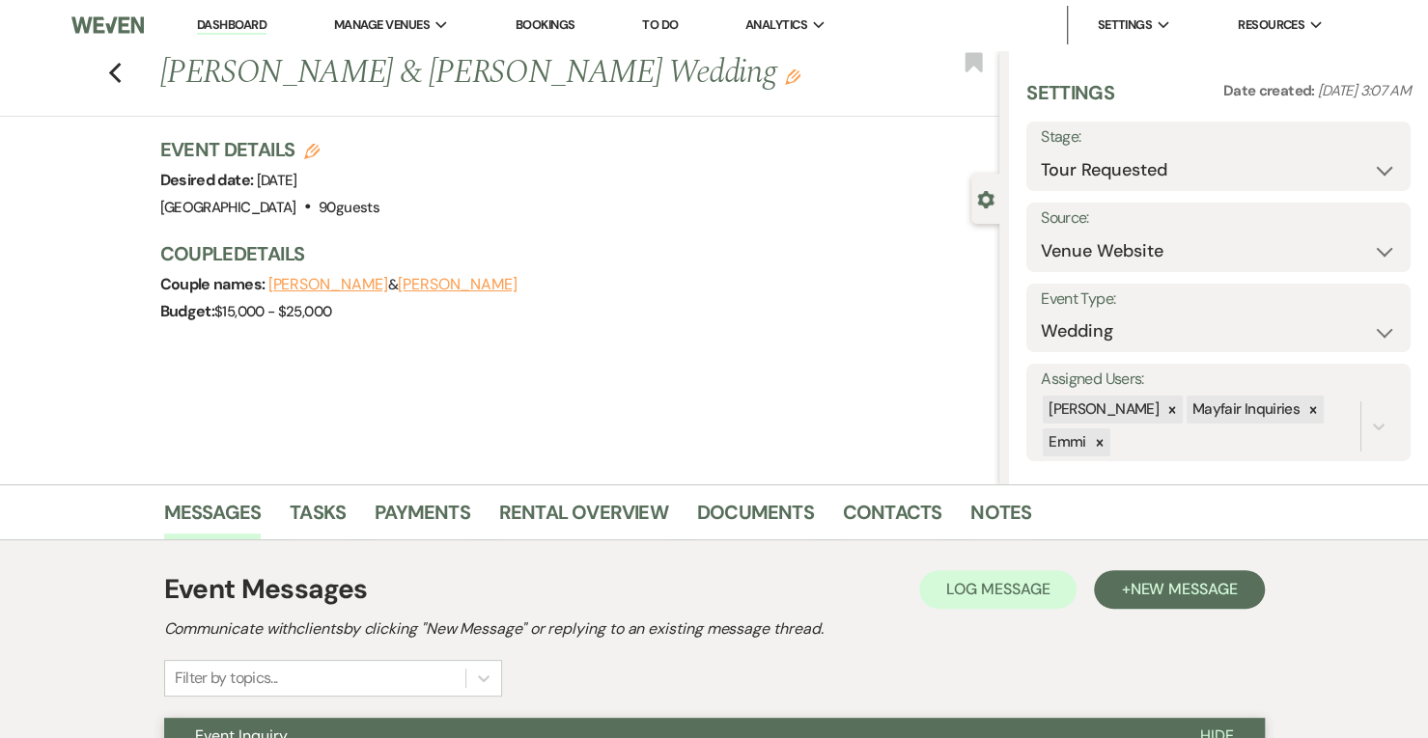
click at [242, 22] on link "Dashboard" at bounding box center [232, 25] width 70 height 18
select select "2"
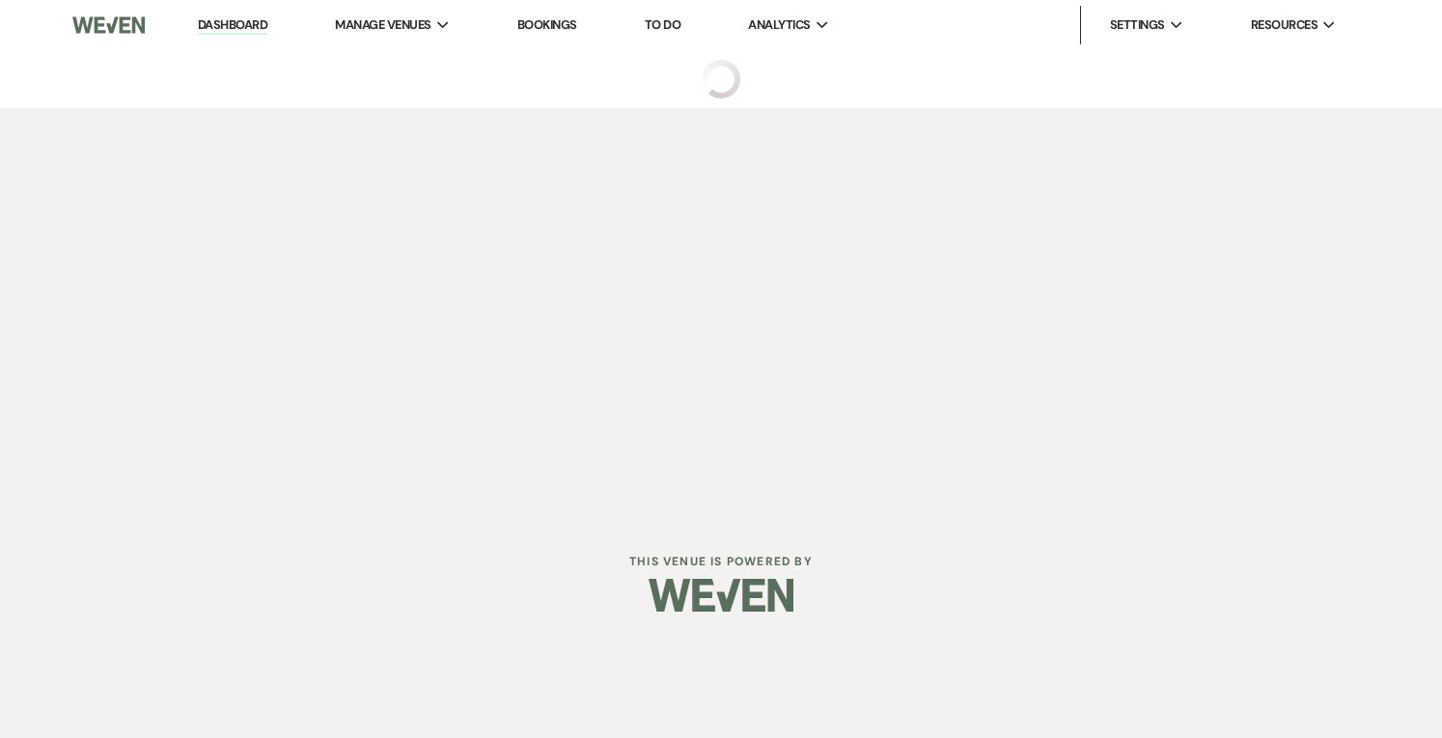
select select "5"
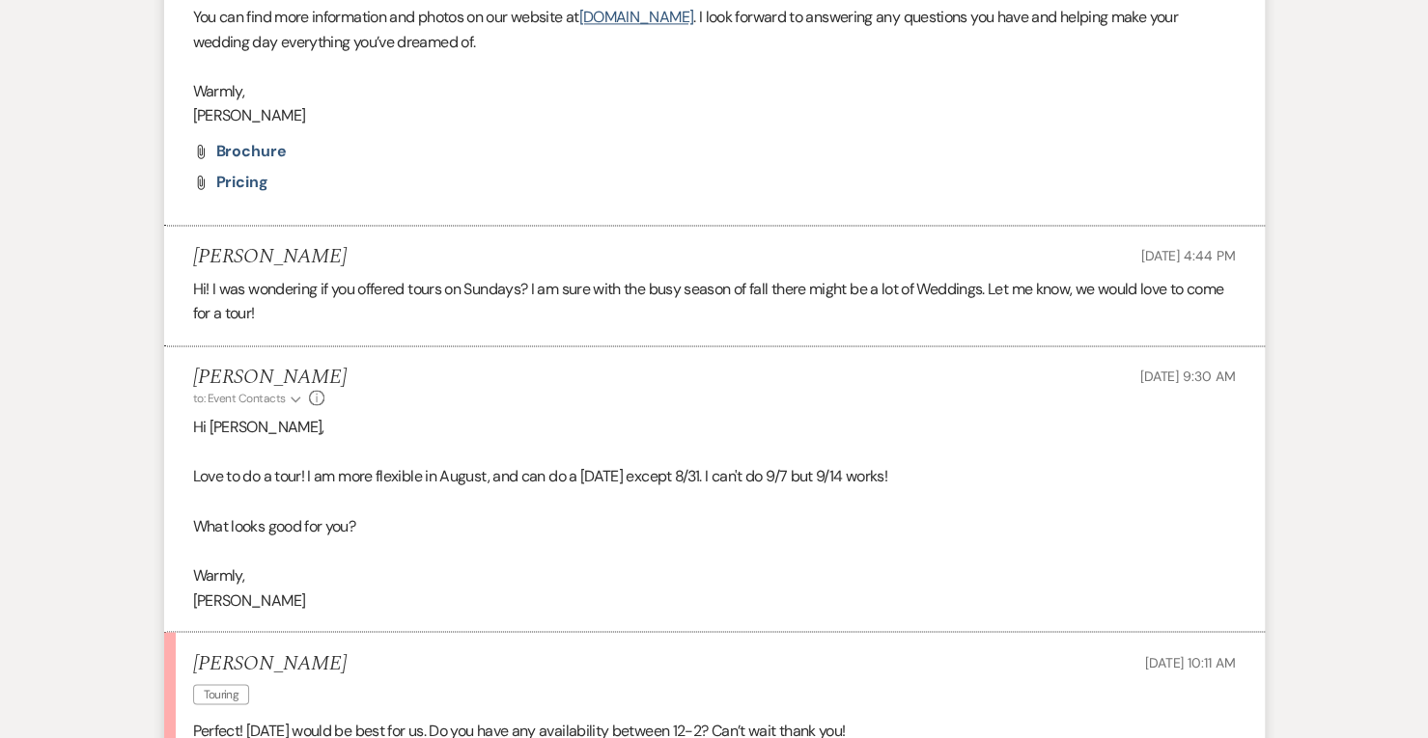
scroll to position [1861, 0]
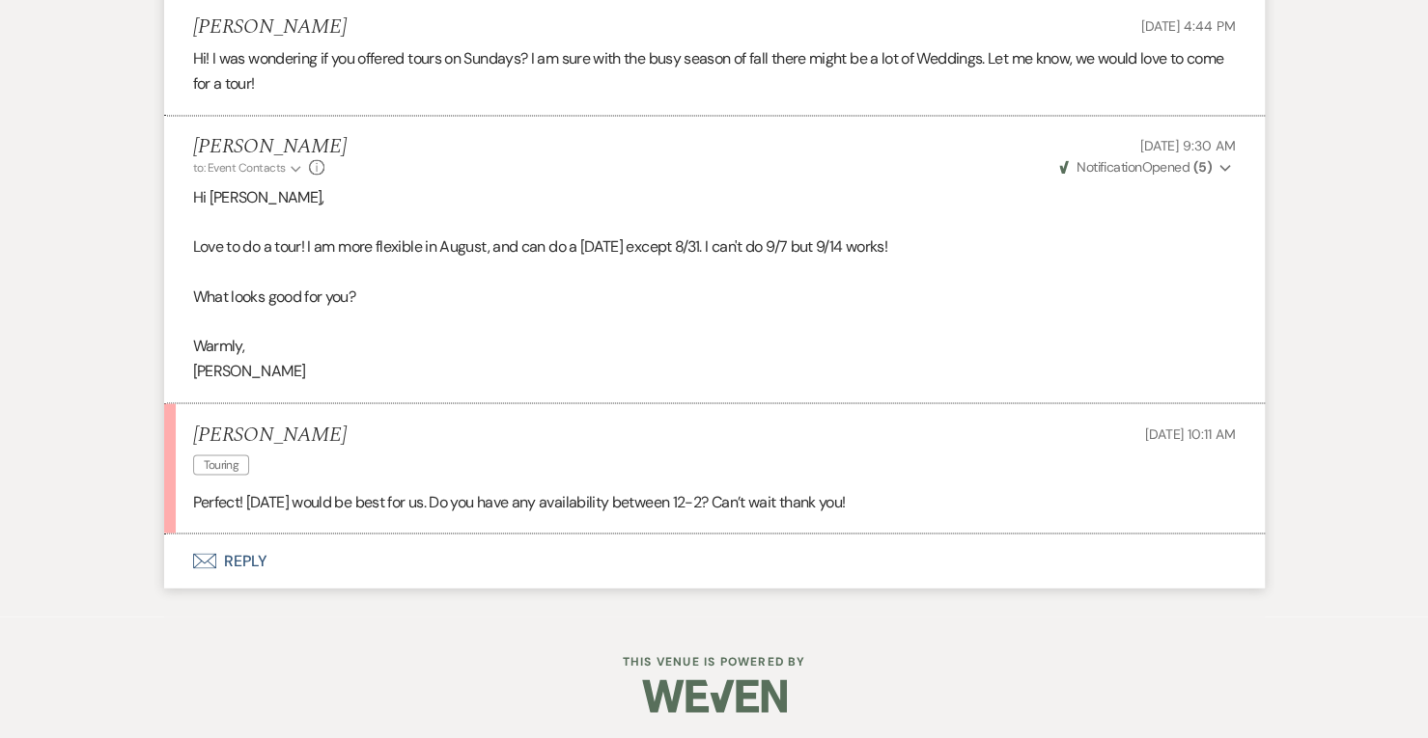
click at [264, 549] on button "Envelope Reply" at bounding box center [714, 561] width 1100 height 54
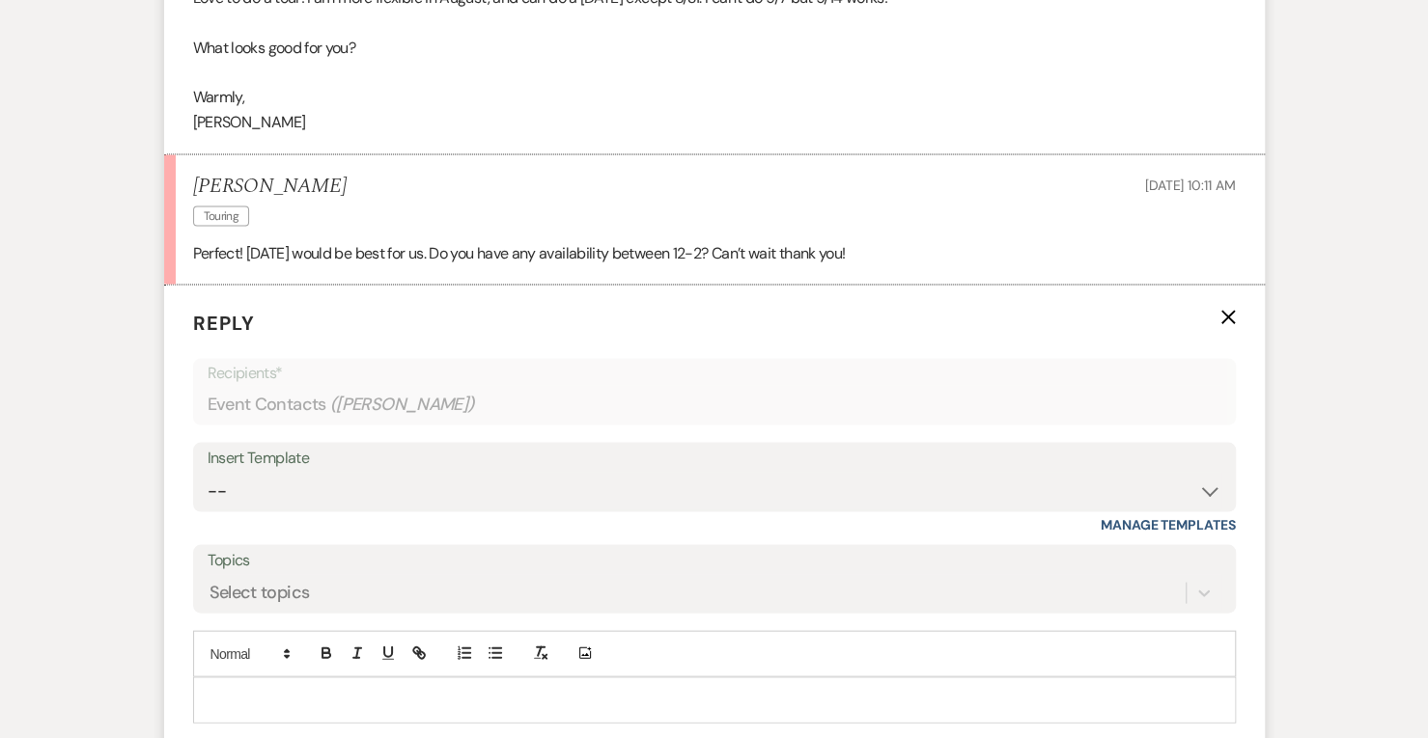
scroll to position [2309, 0]
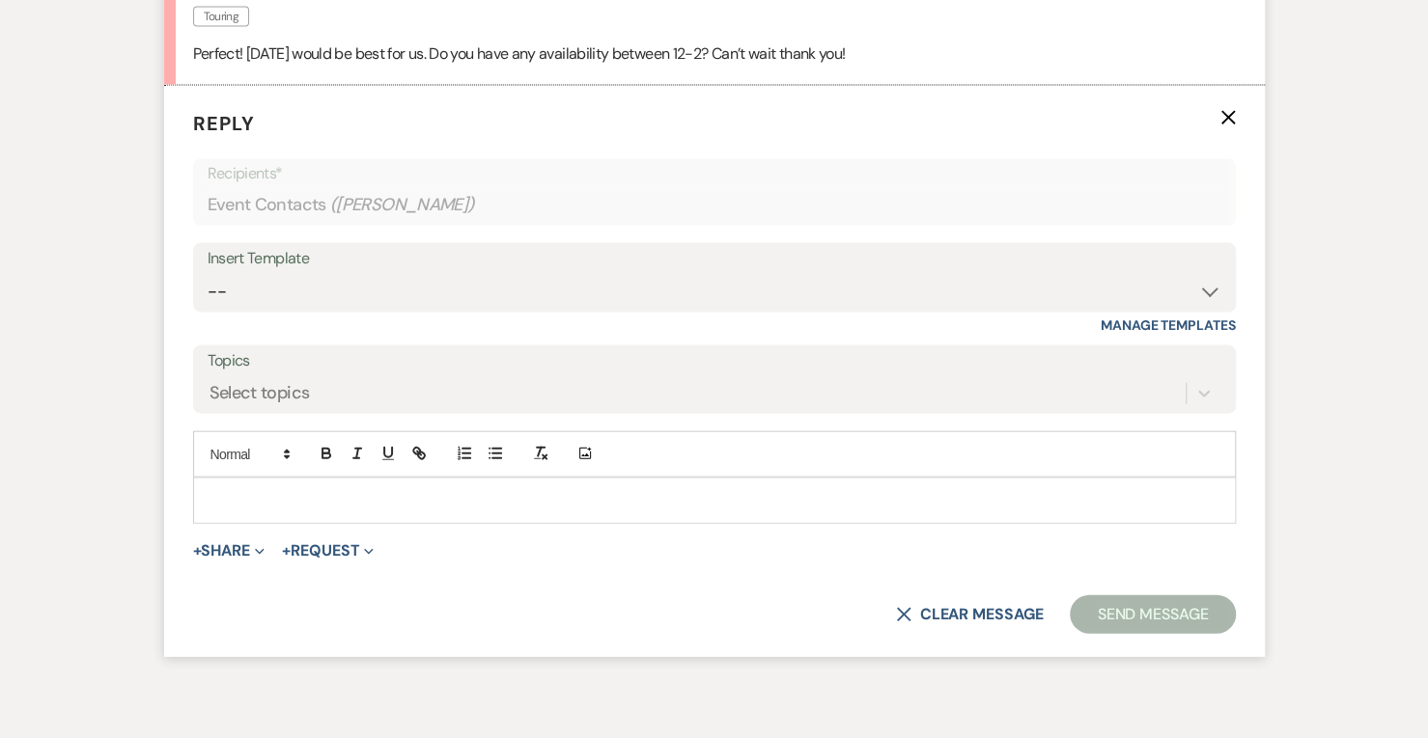
click at [305, 504] on p at bounding box center [715, 500] width 1012 height 21
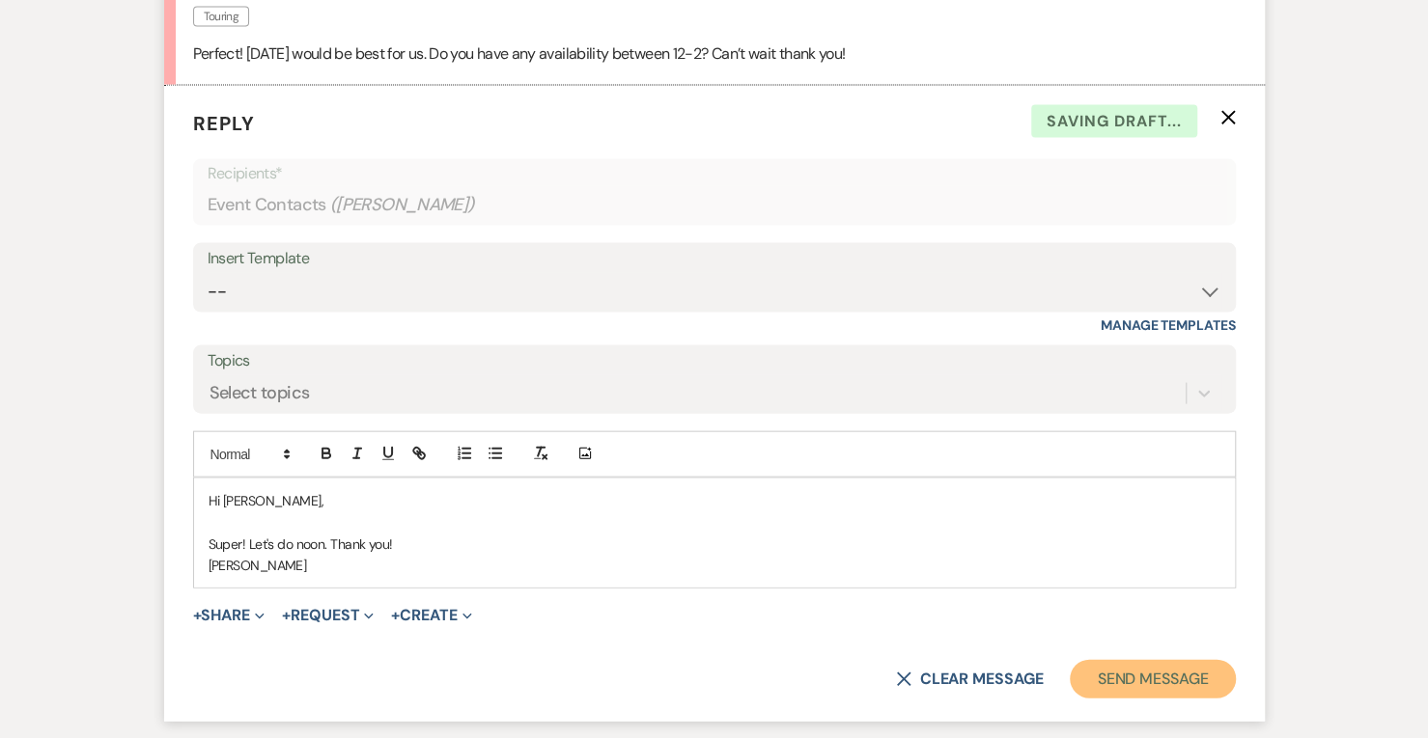
click at [1183, 680] on button "Send Message" at bounding box center [1152, 679] width 165 height 39
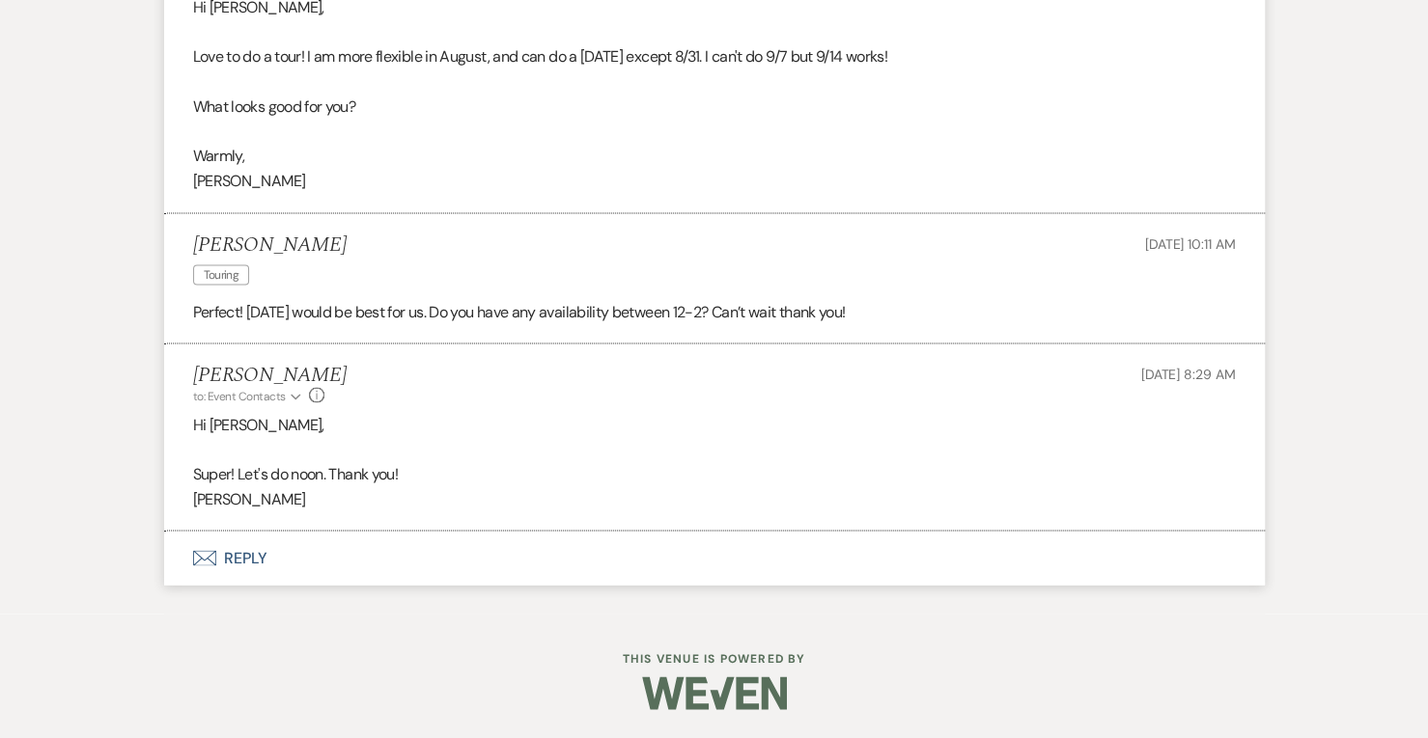
scroll to position [2048, 0]
